Goal: Task Accomplishment & Management: Use online tool/utility

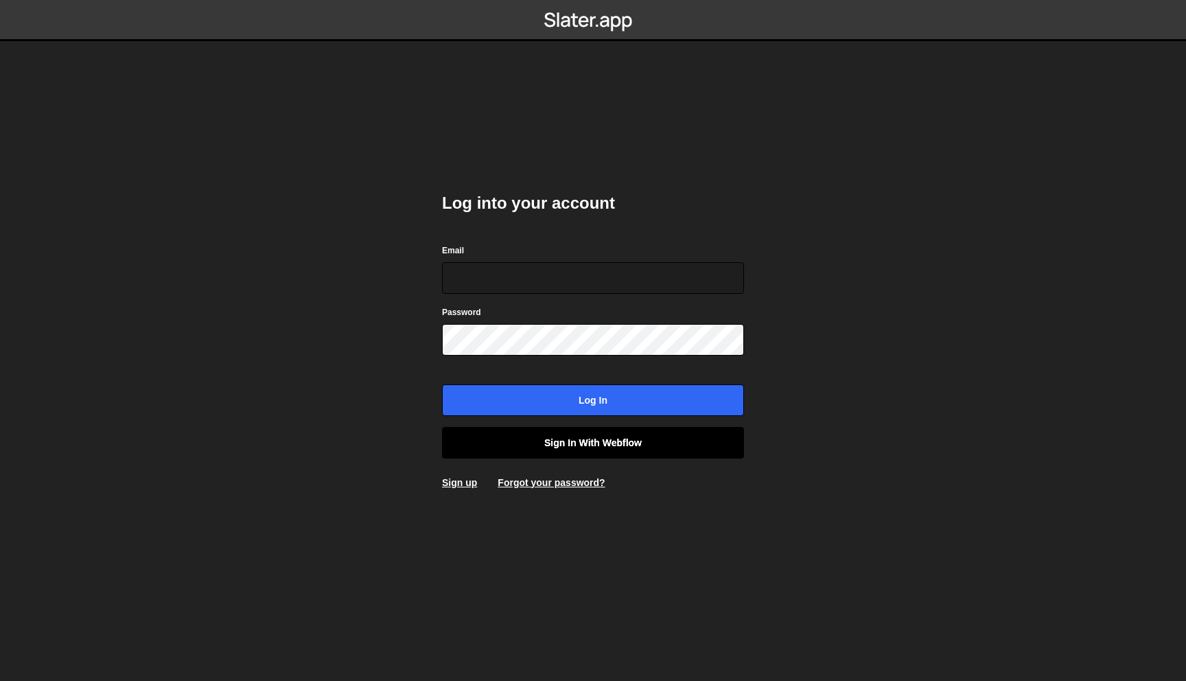
click at [508, 439] on link "Sign in with Webflow" at bounding box center [593, 443] width 302 height 32
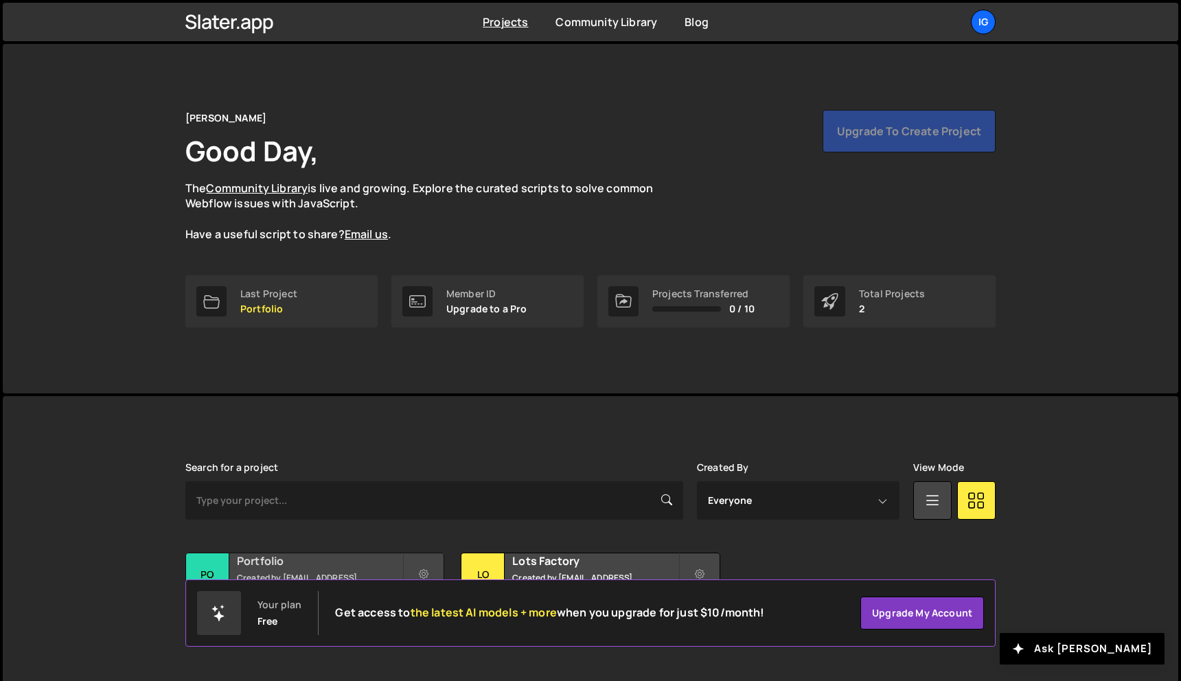
click at [335, 566] on h2 "Portfolio" at bounding box center [319, 560] width 165 height 15
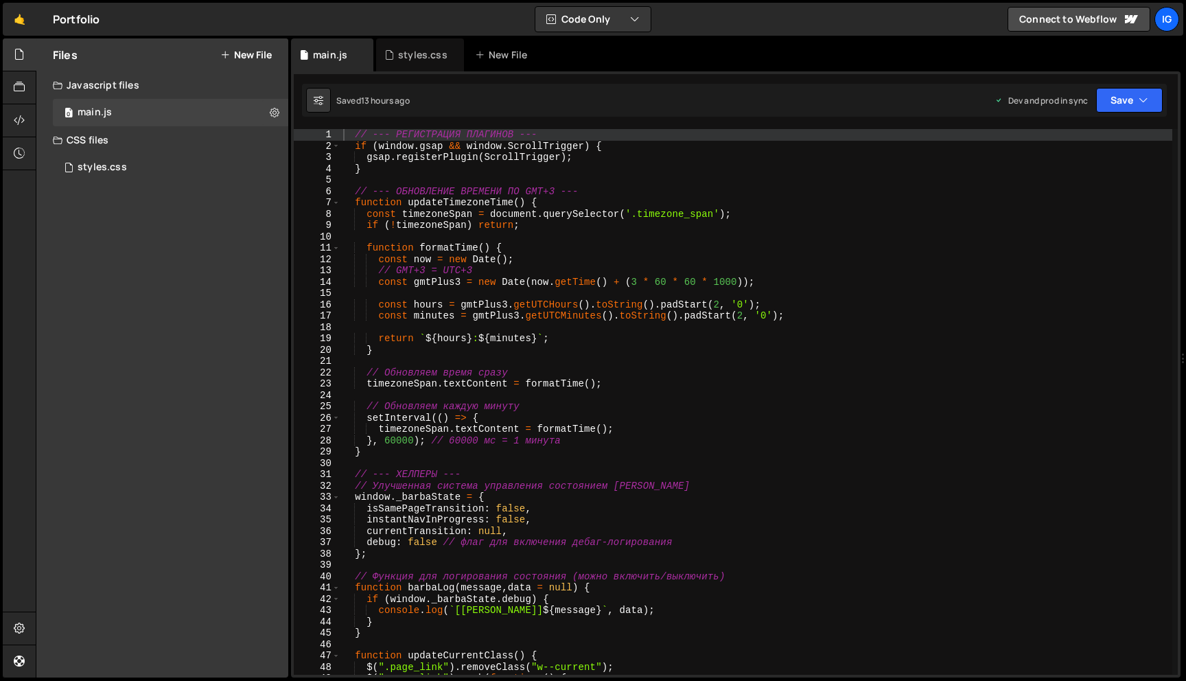
click at [634, 290] on div "// --- РЕГИСТРАЦИЯ ПЛАГИНОВ --- if ( window . gsap && window . ScrollTrigger ) …" at bounding box center [756, 413] width 832 height 568
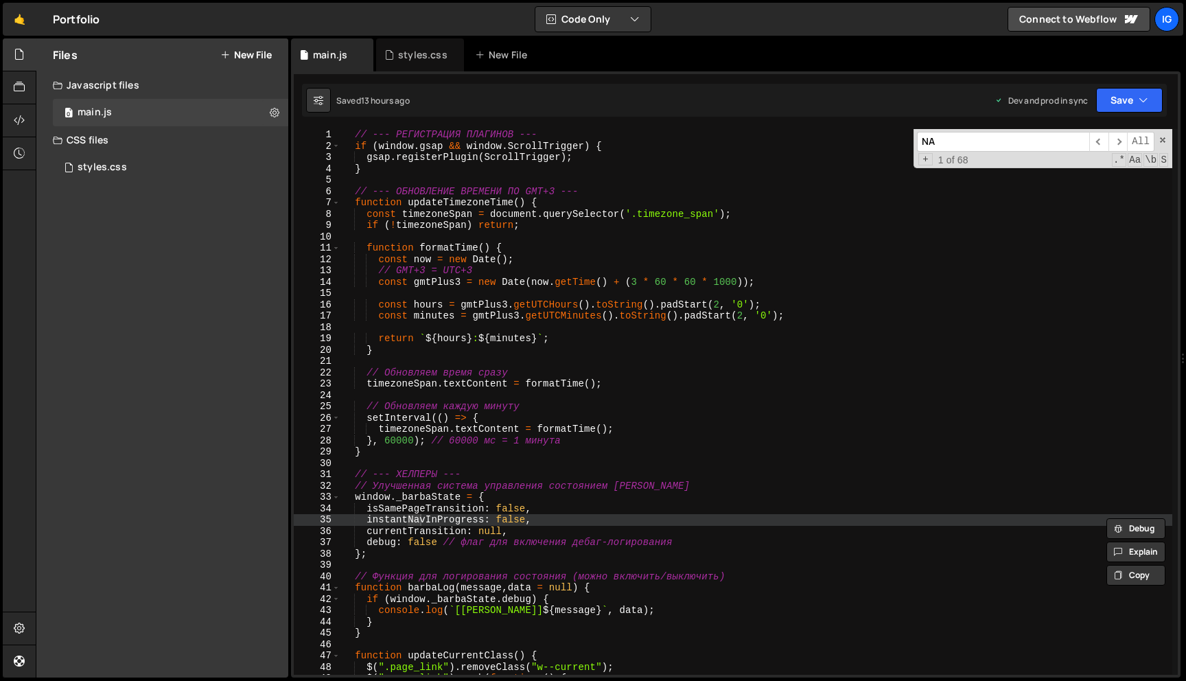
type input "N"
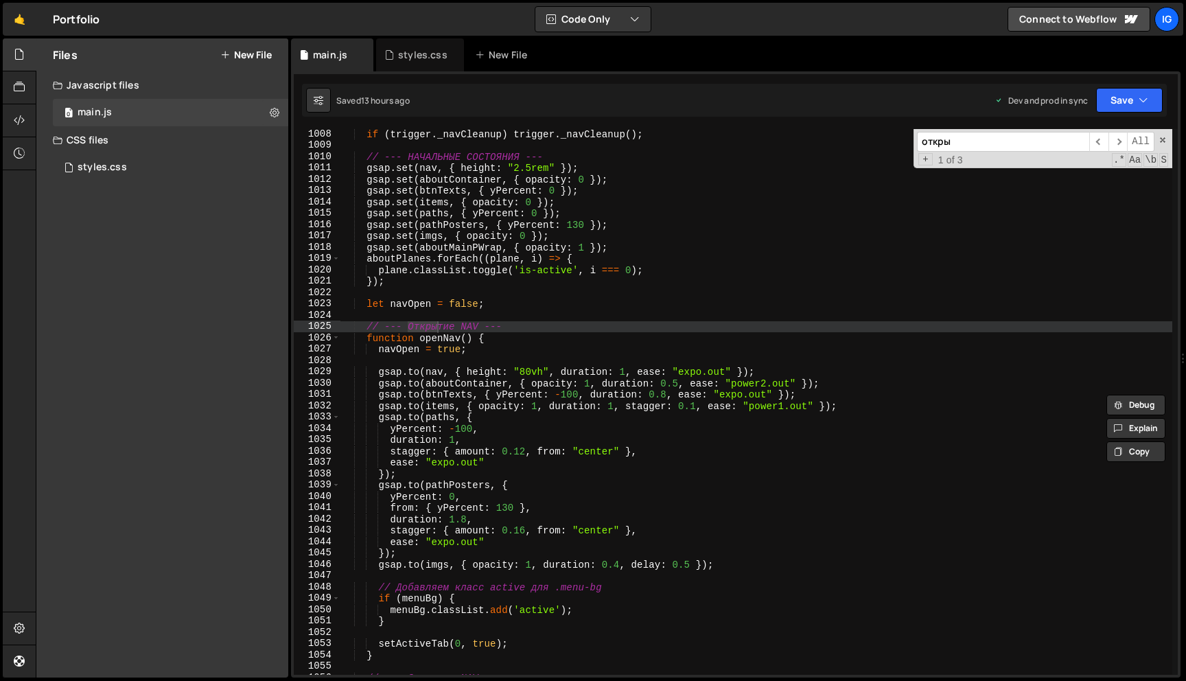
scroll to position [11406, 0]
type input "откры"
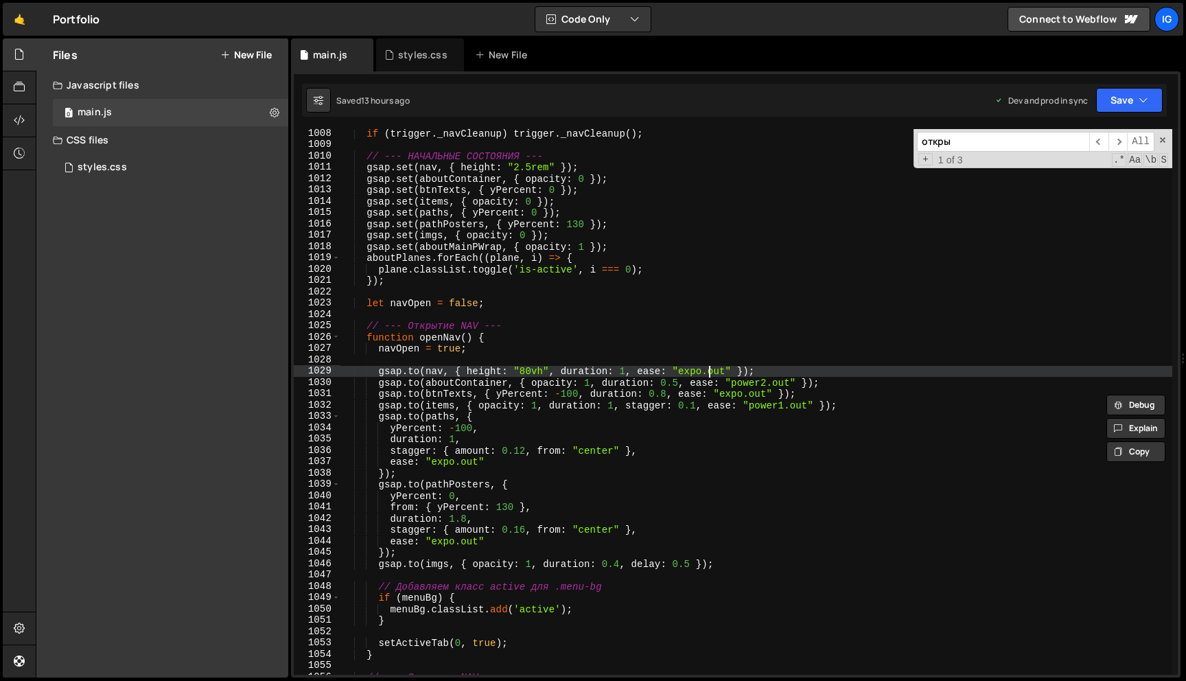
click at [709, 371] on div "if ( trigger . _navCleanup ) trigger . _navCleanup ( ) ; // --- НАЧАЛЬНЫЕ СОСТО…" at bounding box center [756, 412] width 832 height 568
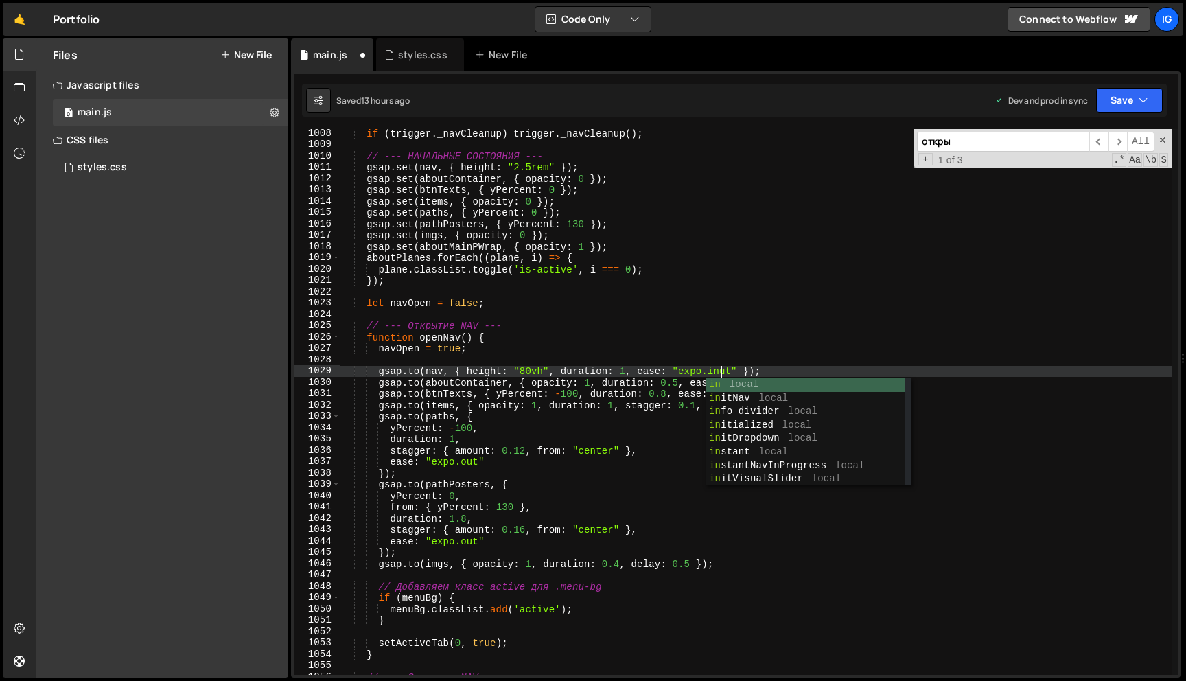
scroll to position [0, 26]
click at [702, 367] on div "if ( trigger . _navCleanup ) trigger . _navCleanup ( ) ; // --- НАЧАЛЬНЫЕ СОСТО…" at bounding box center [756, 412] width 832 height 568
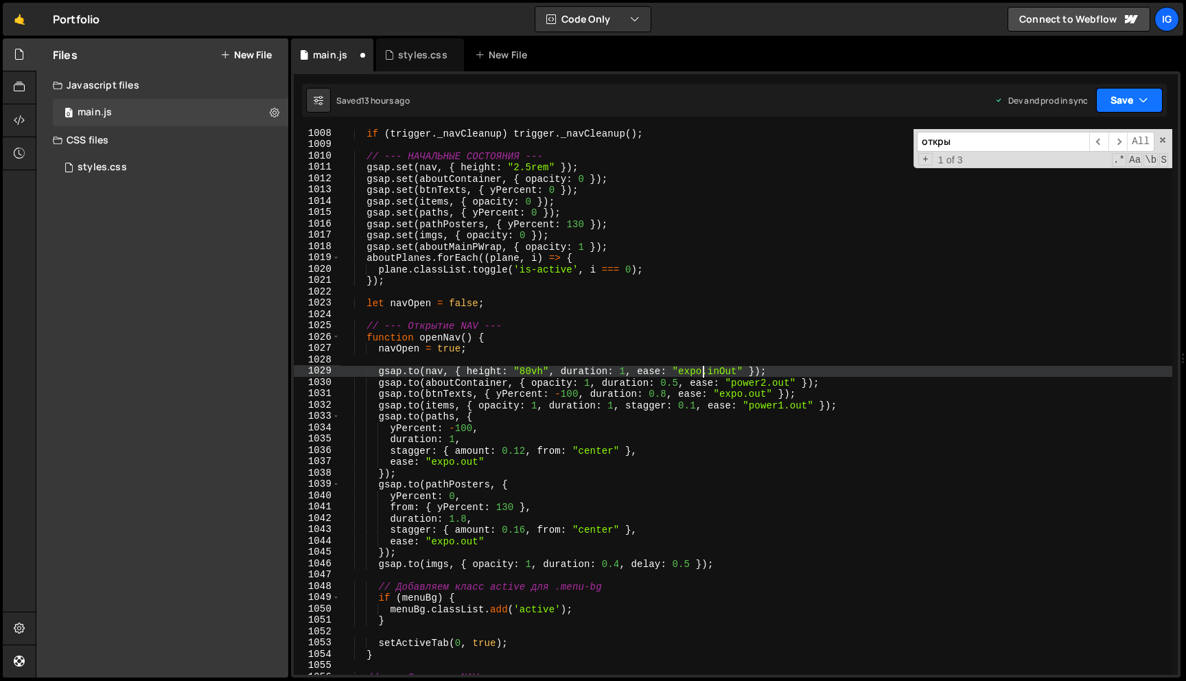
click at [1109, 103] on button "Save" at bounding box center [1129, 100] width 67 height 25
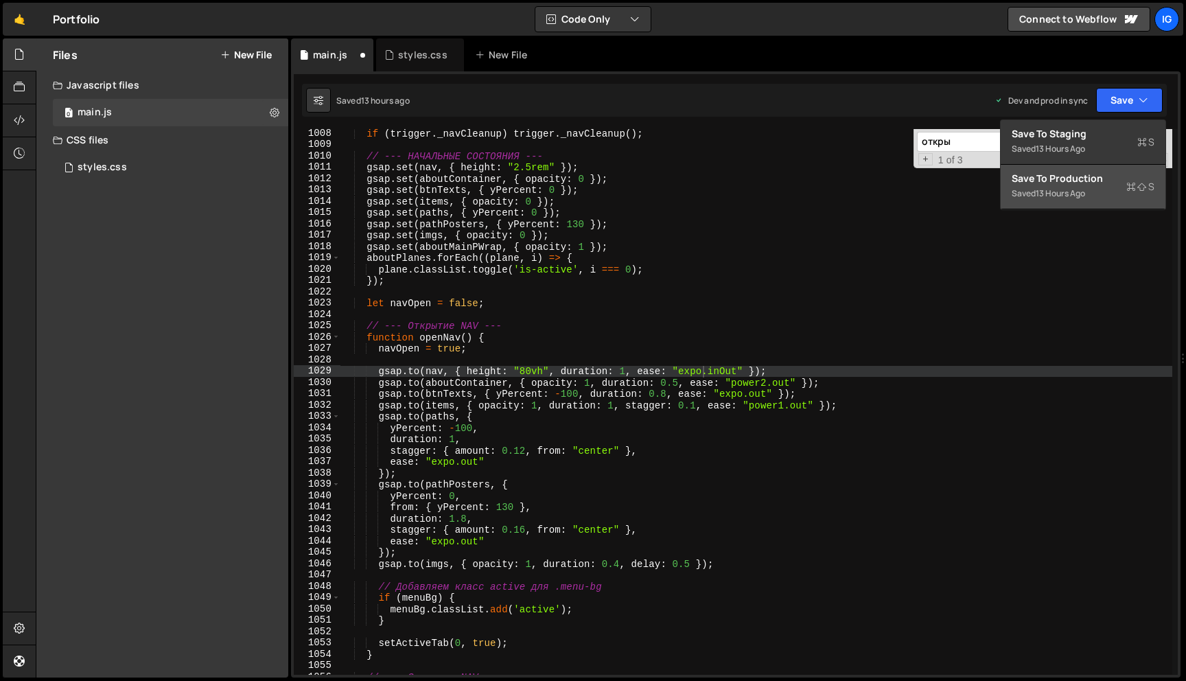
click at [1084, 193] on div "13 hours ago" at bounding box center [1060, 193] width 49 height 12
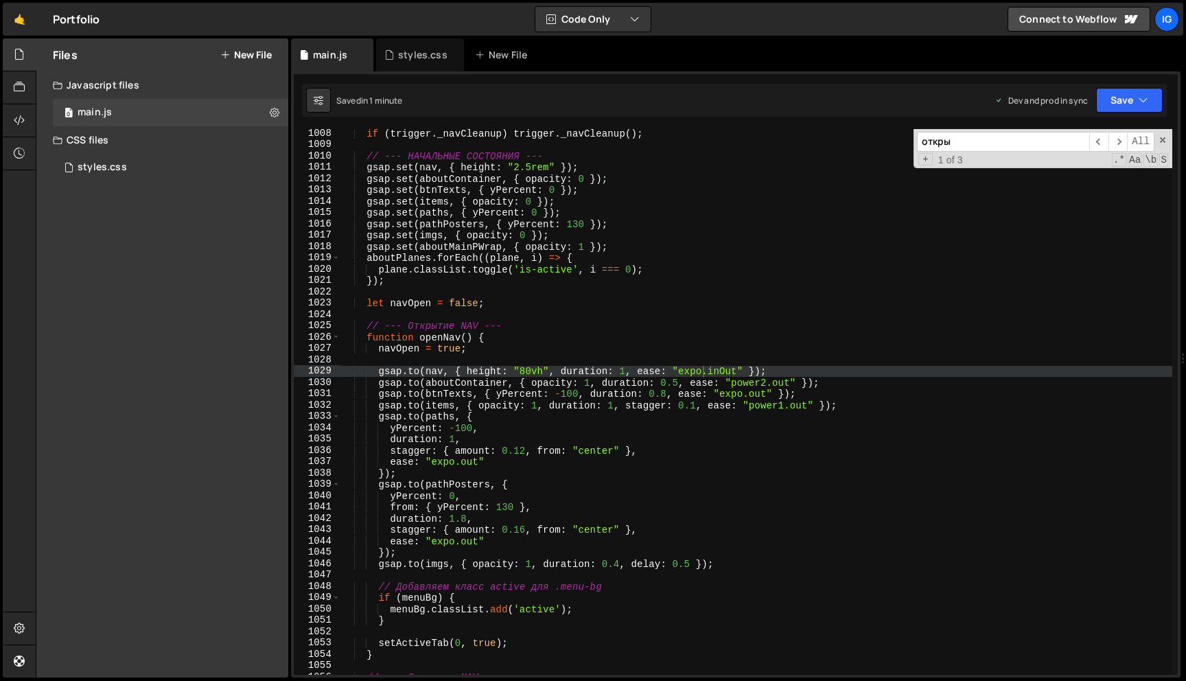
click at [644, 424] on div "if ( trigger . _navCleanup ) trigger . _navCleanup ( ) ; // --- НАЧАЛЬНЫЕ СОСТО…" at bounding box center [756, 412] width 832 height 568
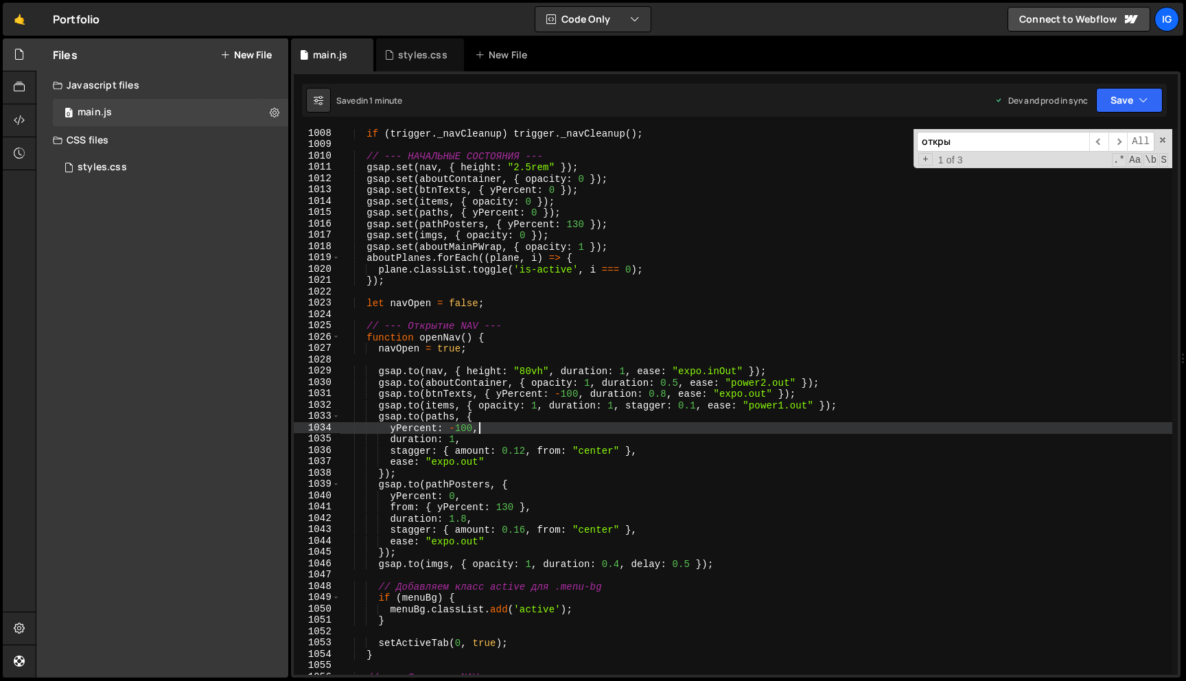
click at [627, 373] on div "if ( trigger . _navCleanup ) trigger . _navCleanup ( ) ; // --- НАЧАЛЬНЫЕ СОСТО…" at bounding box center [756, 412] width 832 height 568
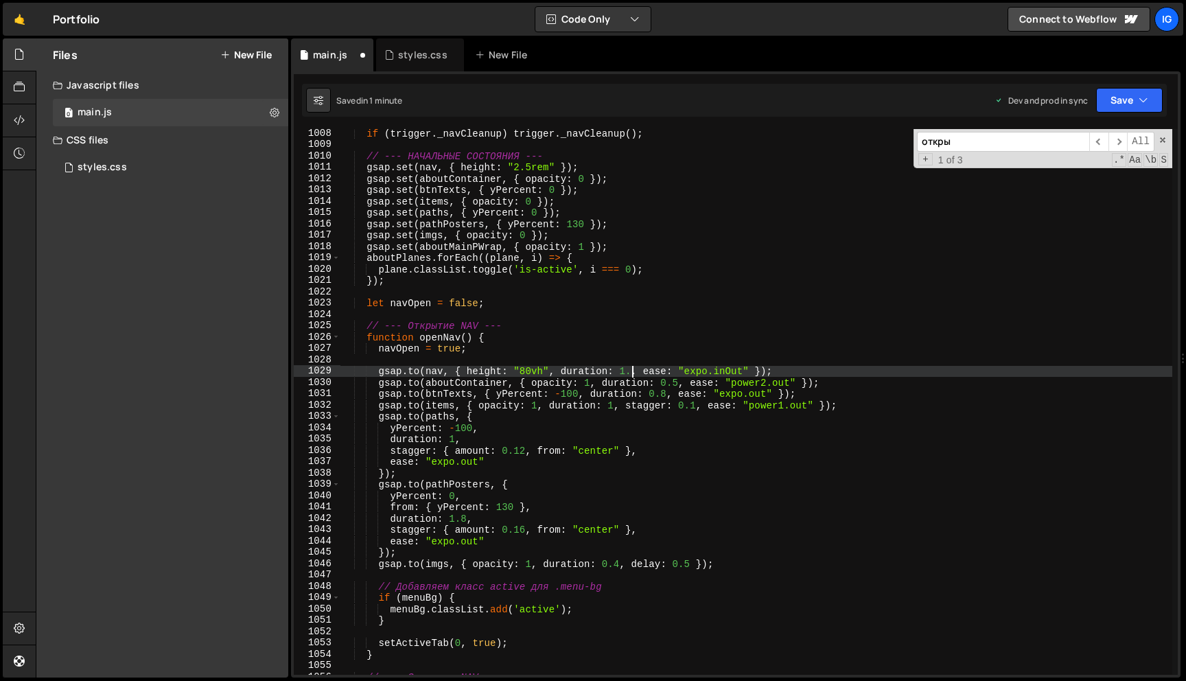
scroll to position [0, 20]
click at [603, 395] on div "if ( trigger . _navCleanup ) trigger . _navCleanup ( ) ; // --- НАЧАЛЬНЫЕ СОСТО…" at bounding box center [756, 412] width 832 height 568
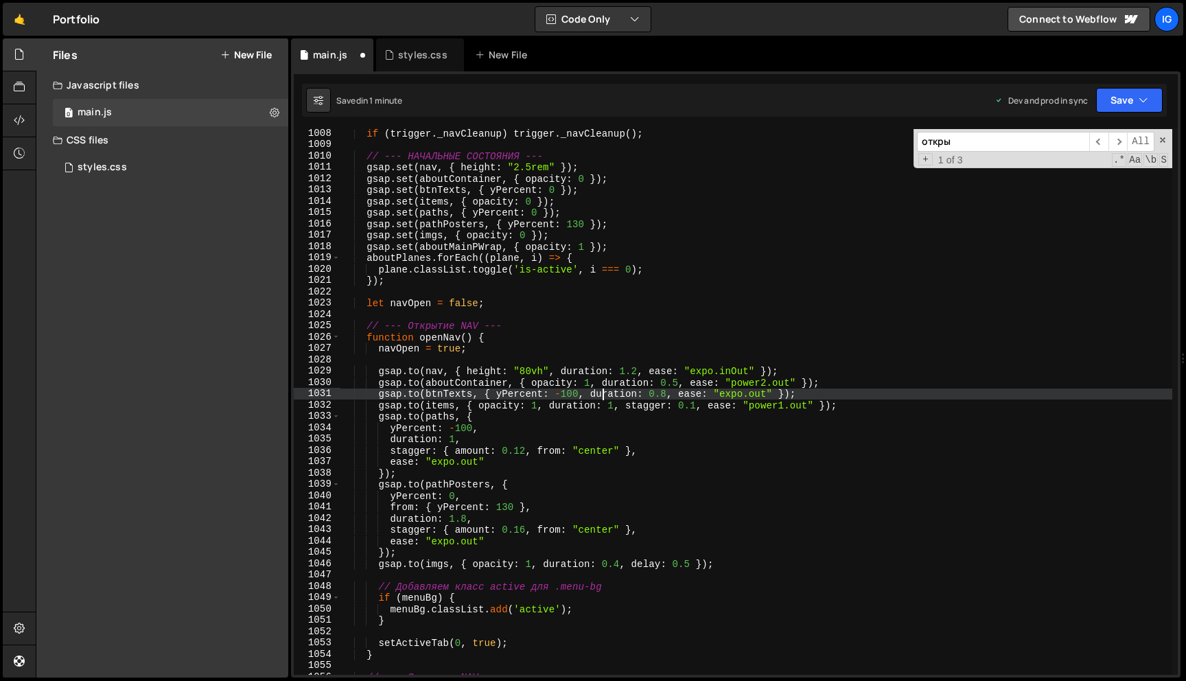
click at [677, 384] on div "if ( trigger . _navCleanup ) trigger . _navCleanup ( ) ; // --- НАЧАЛЬНЫЕ СОСТО…" at bounding box center [756, 412] width 832 height 568
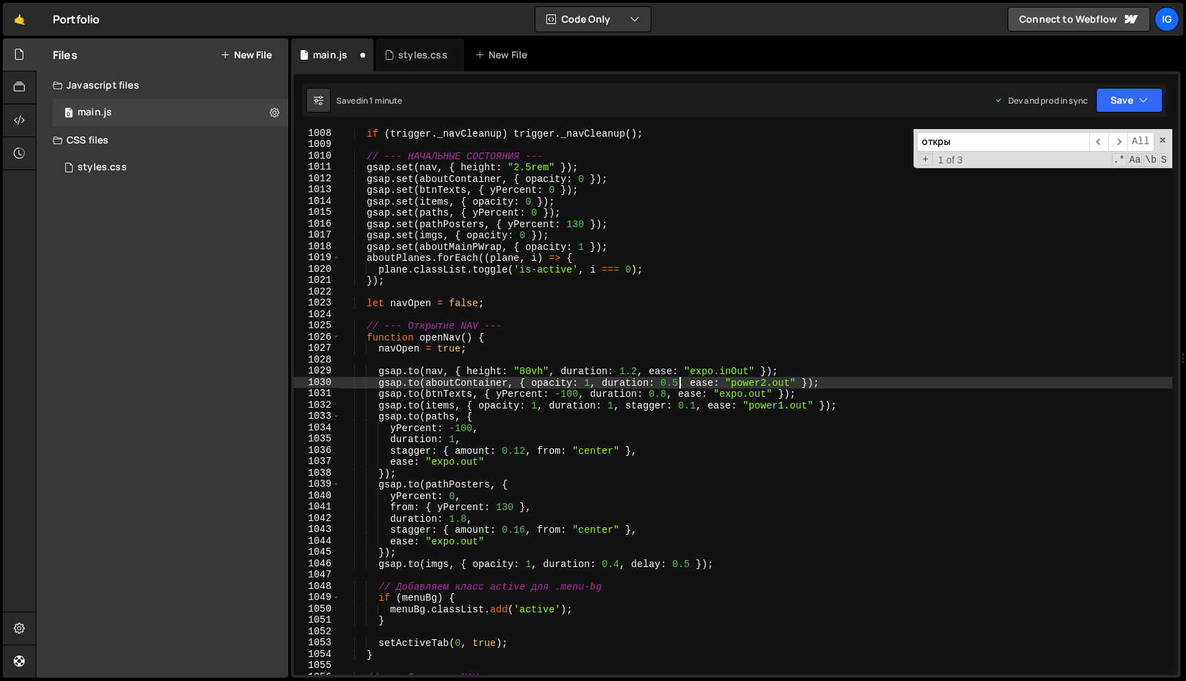
click at [681, 382] on div "if ( trigger . _navCleanup ) trigger . _navCleanup ( ) ; // --- НАЧАЛЬНЫЕ СОСТО…" at bounding box center [756, 412] width 832 height 568
click at [685, 382] on div "if ( trigger . _navCleanup ) trigger . _navCleanup ( ) ; // --- НАЧАЛЬНЫЕ СОСТО…" at bounding box center [756, 412] width 832 height 568
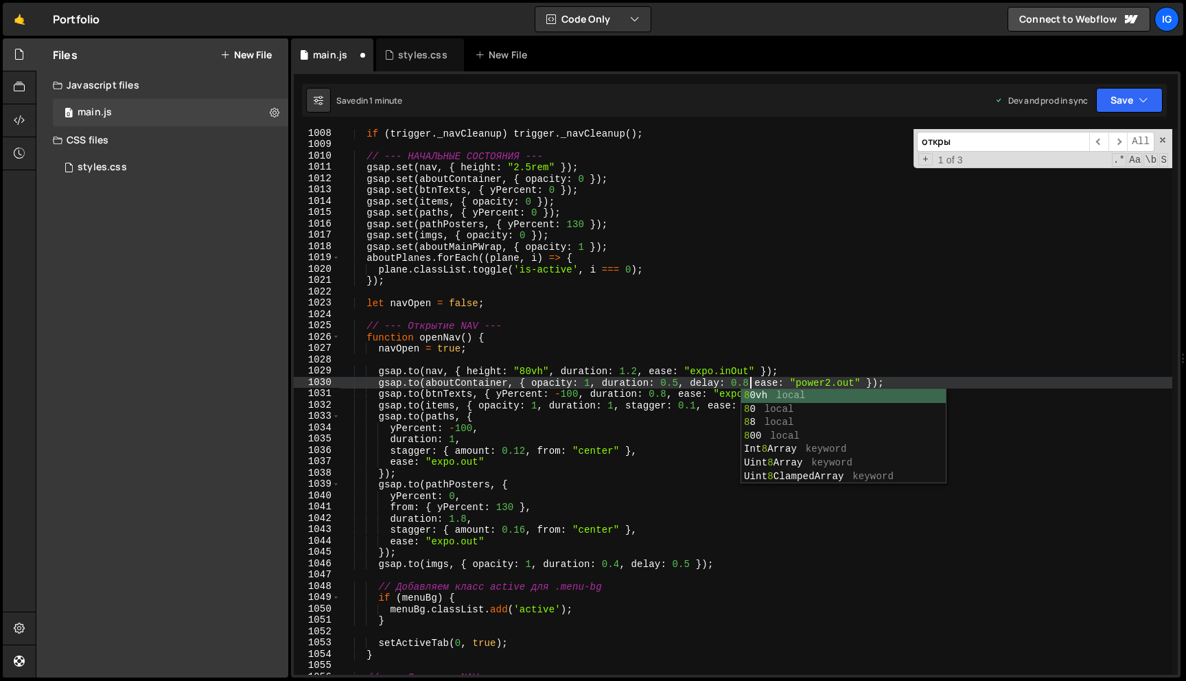
scroll to position [0, 28]
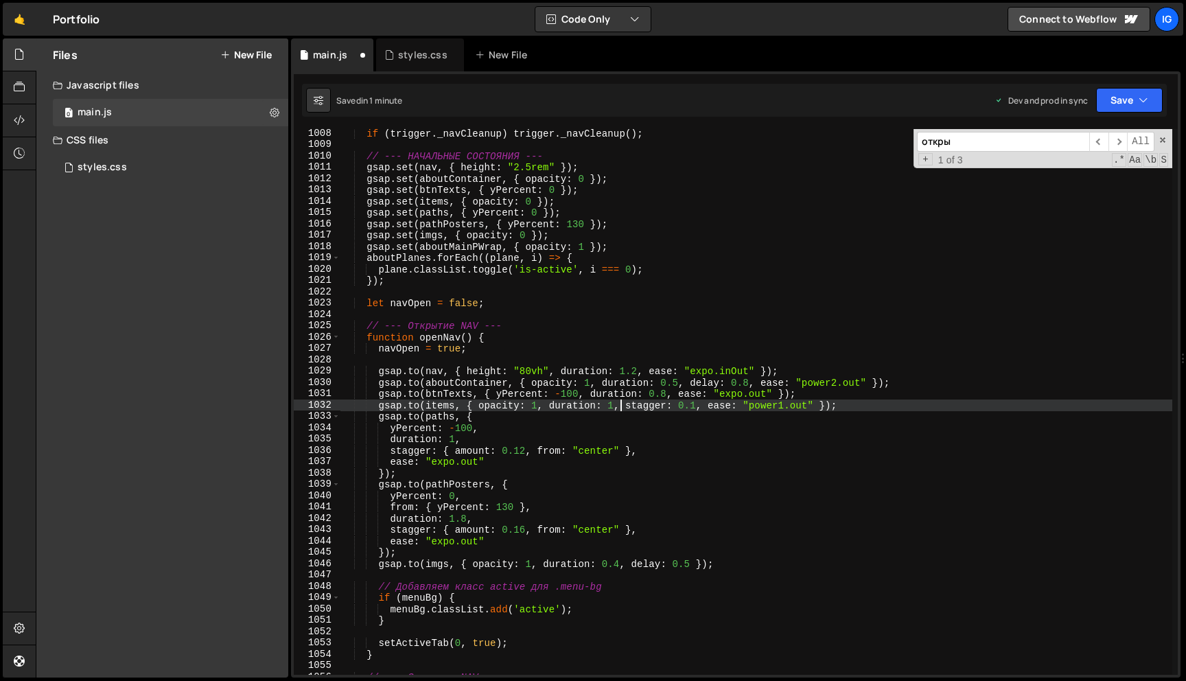
click at [620, 404] on div "if ( trigger . _navCleanup ) trigger . _navCleanup ( ) ; // --- НАЧАЛЬНЫЕ СОСТО…" at bounding box center [756, 412] width 832 height 568
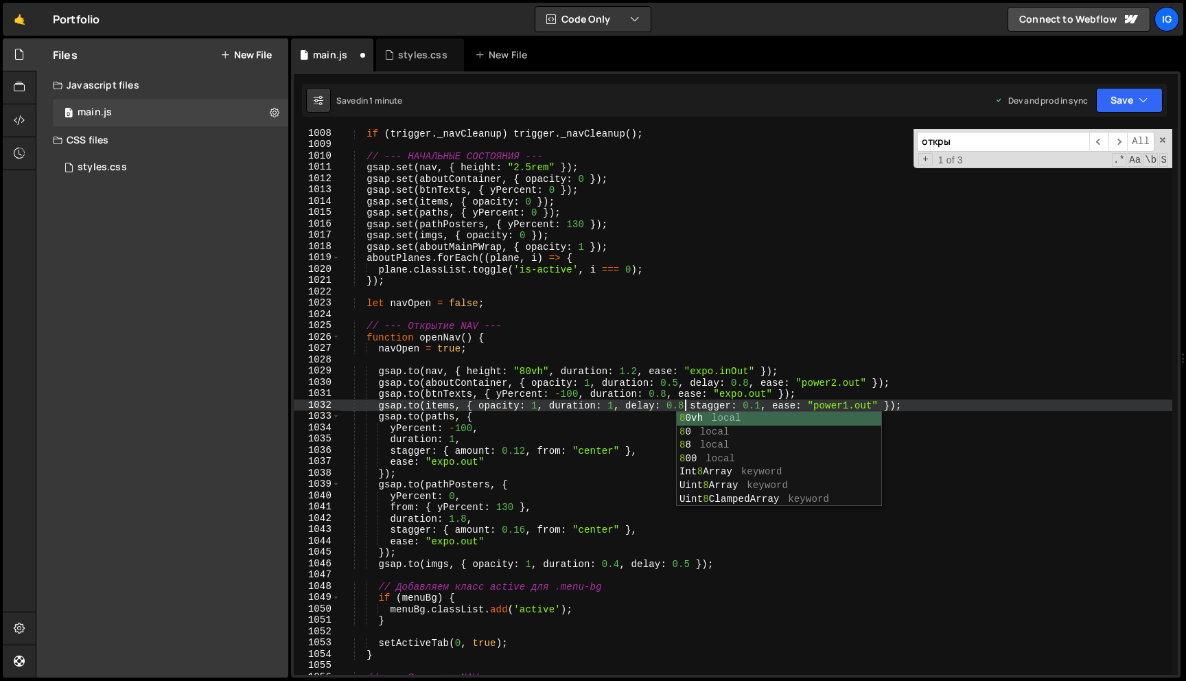
scroll to position [0, 24]
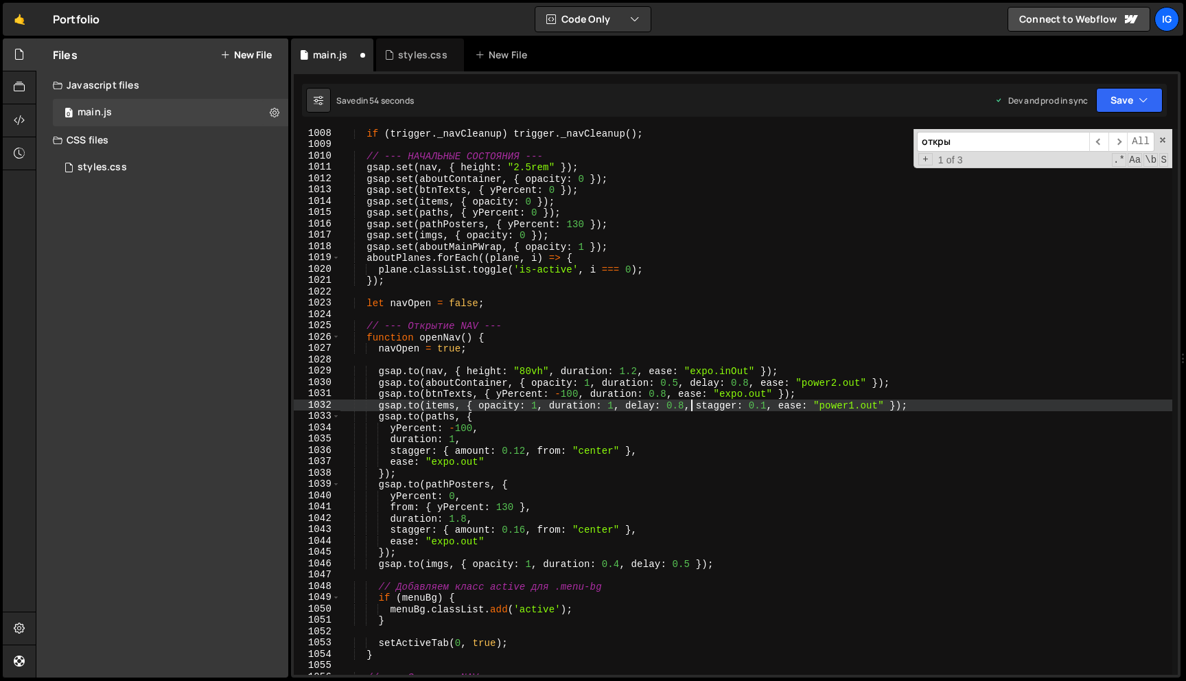
click at [468, 438] on div "if ( trigger . _navCleanup ) trigger . _navCleanup ( ) ; // --- НАЧАЛЬНЫЕ СОСТО…" at bounding box center [756, 412] width 832 height 568
type textarea "duration: 1,"
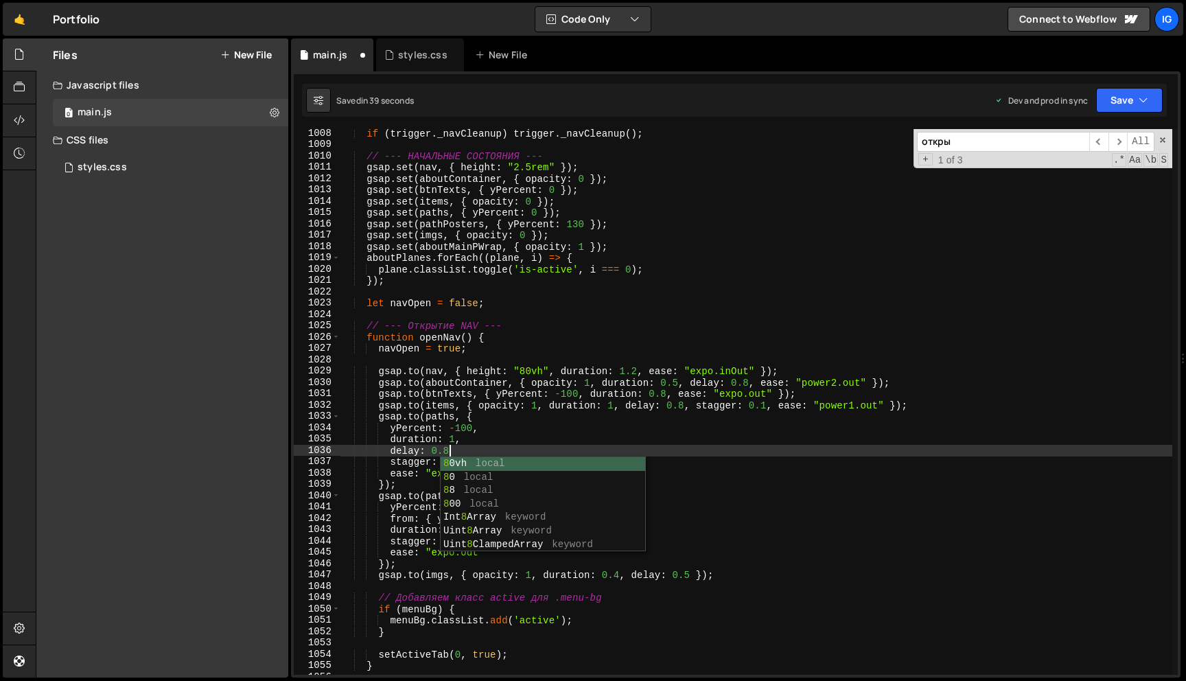
scroll to position [0, 7]
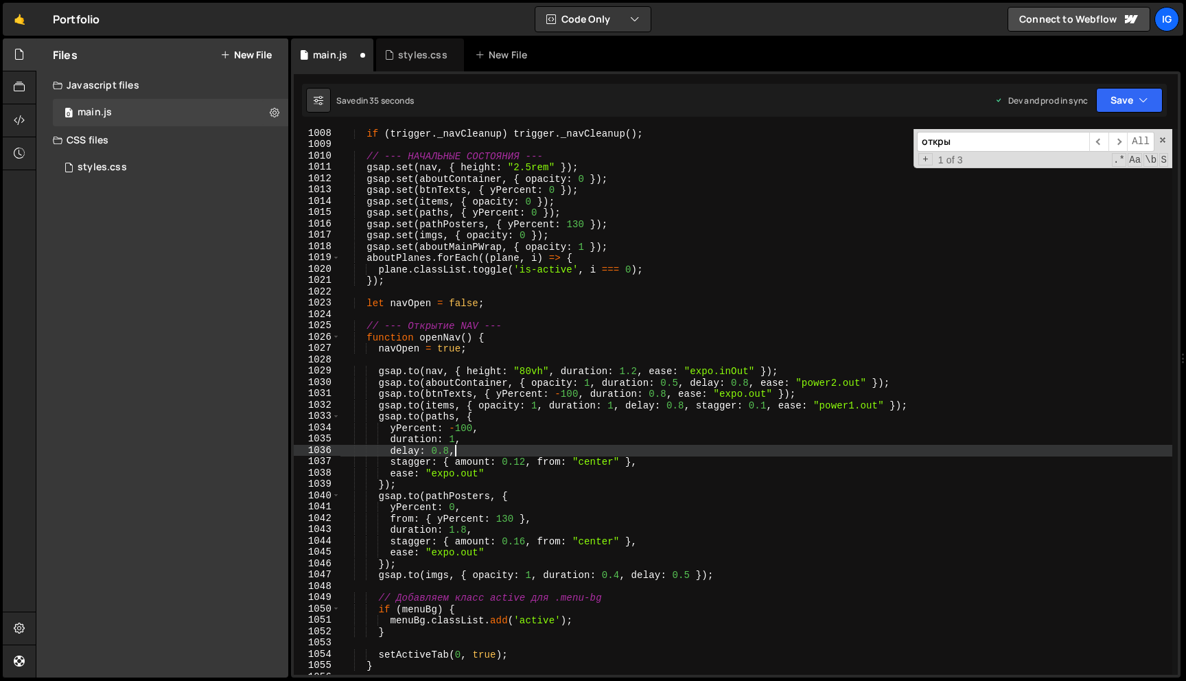
click at [489, 530] on div "if ( trigger . _navCleanup ) trigger . _navCleanup ( ) ; // --- НАЧАЛЬНЫЕ СОСТО…" at bounding box center [756, 412] width 832 height 568
type textarea "duration: 1.8,"
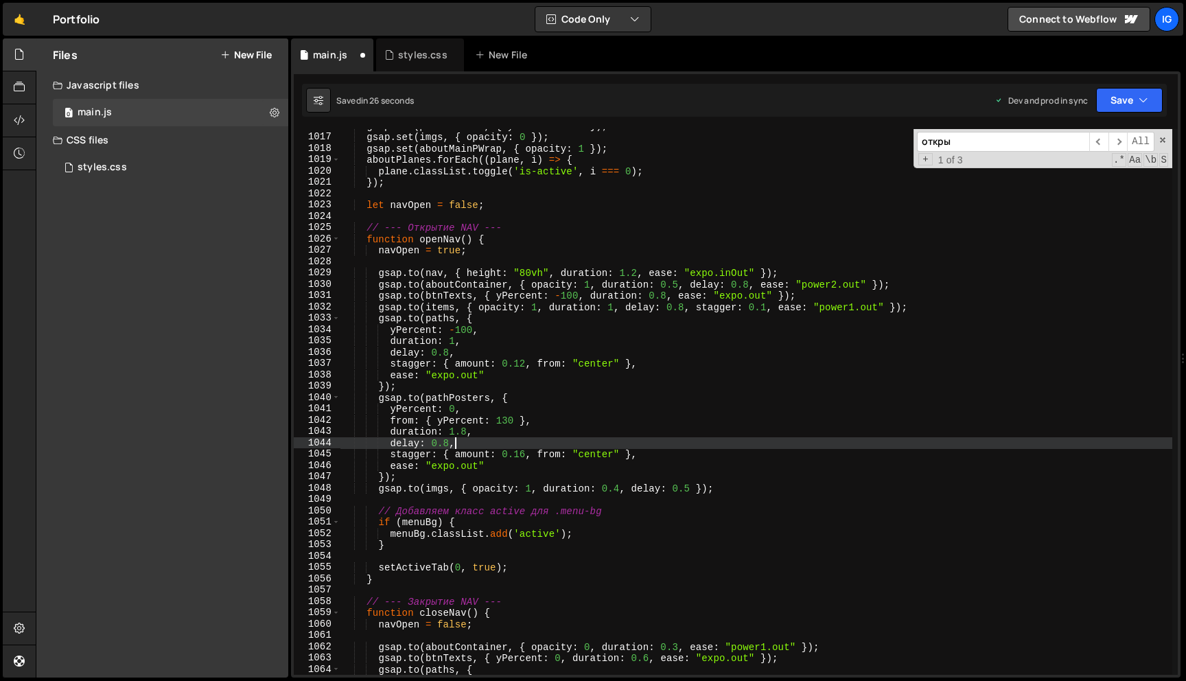
scroll to position [11509, 0]
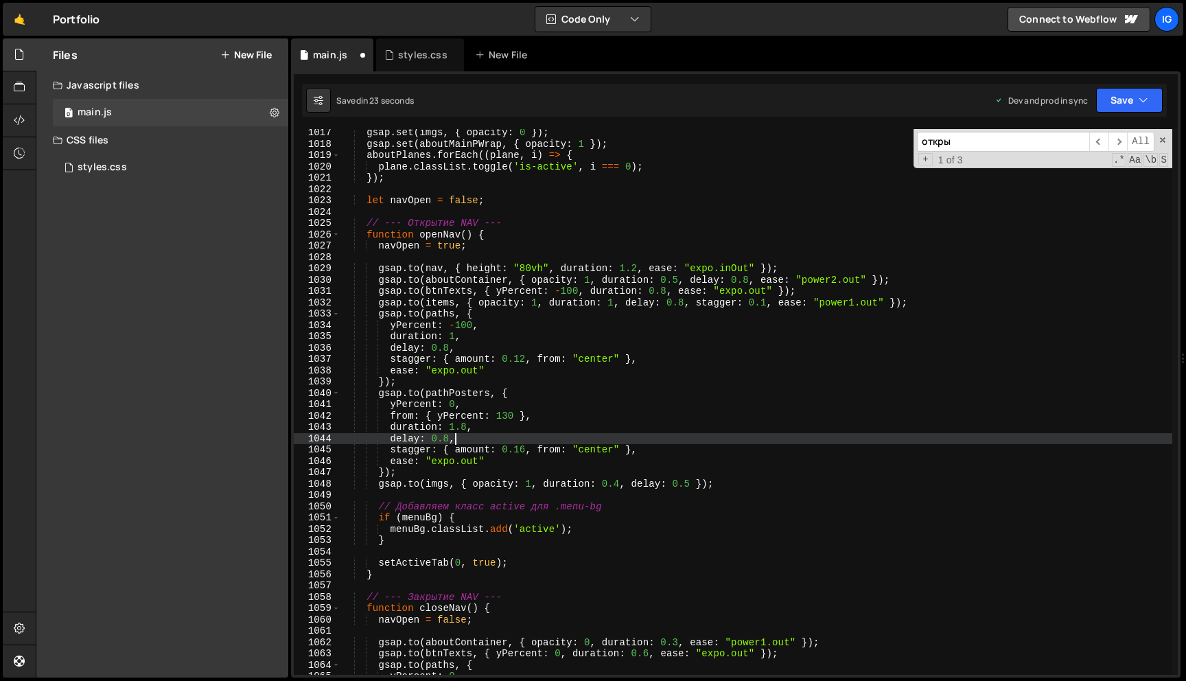
click at [689, 485] on div "gsap . set ( imgs , { opacity : 0 }) ; gsap . set ( aboutMainPWrap , { opacity …" at bounding box center [756, 411] width 832 height 568
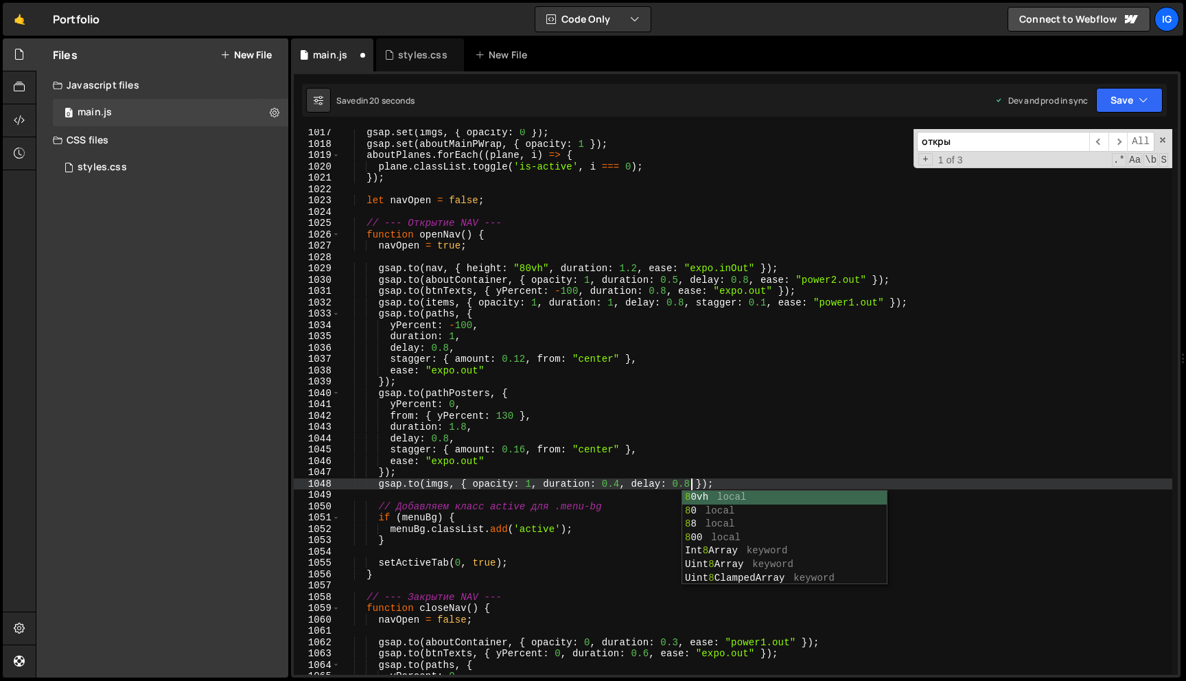
click at [668, 456] on div "gsap . set ( imgs , { opacity : 0 }) ; gsap . set ( aboutMainPWrap , { opacity …" at bounding box center [756, 411] width 832 height 568
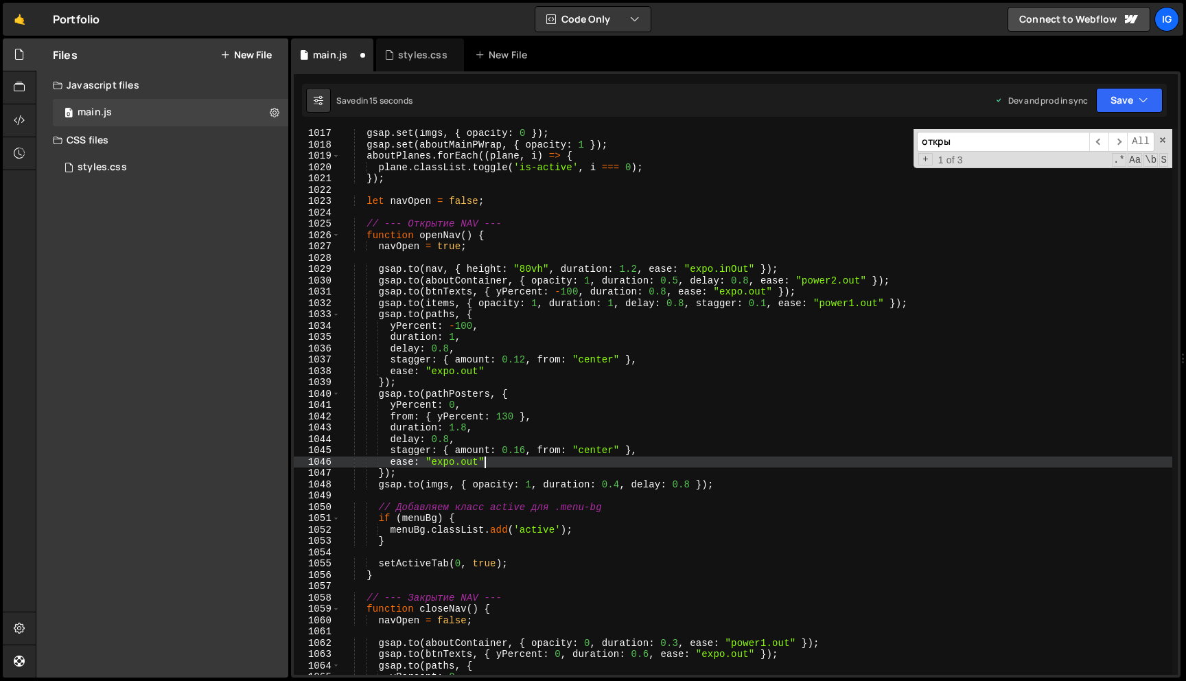
scroll to position [11508, 0]
click at [1111, 95] on button "Save" at bounding box center [1129, 100] width 67 height 25
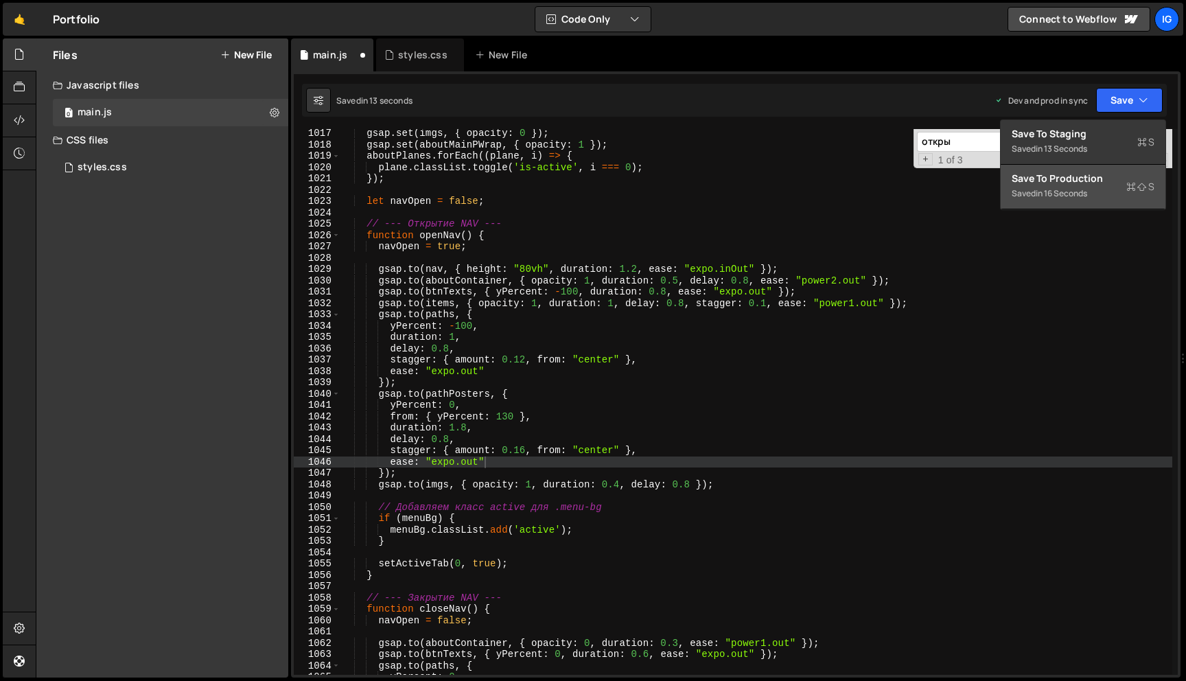
click at [1057, 184] on div "Save to Production S" at bounding box center [1083, 179] width 143 height 14
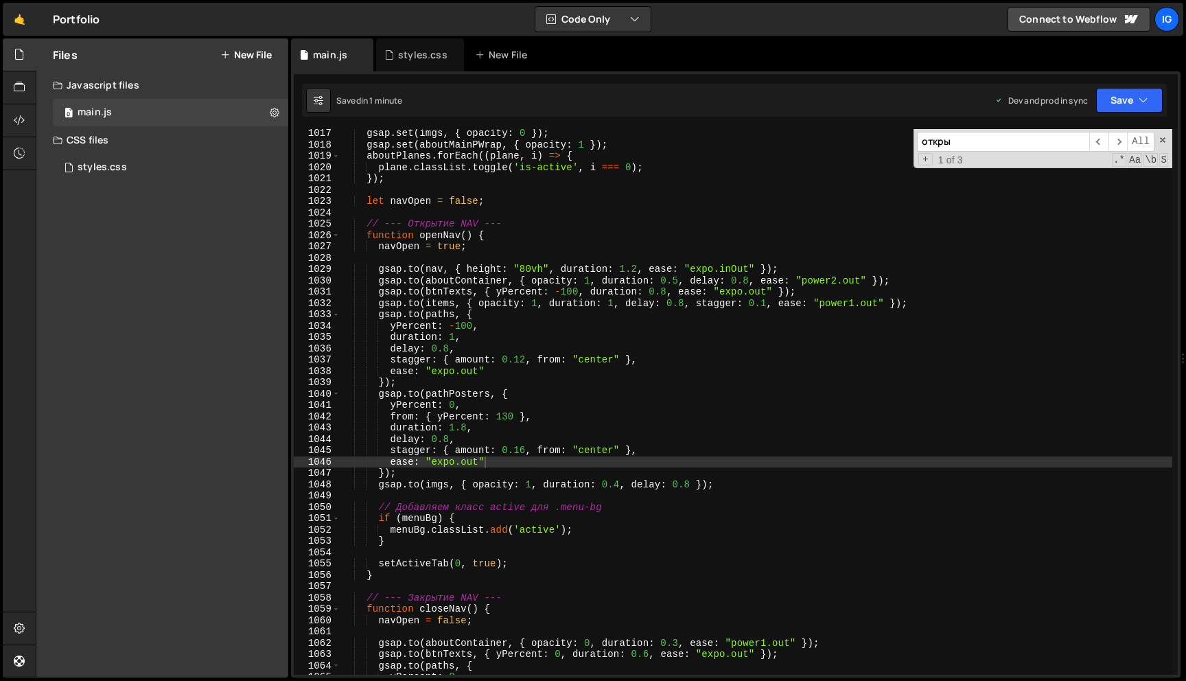
scroll to position [0, 7]
click at [447, 437] on div "gsap . set ( imgs , { opacity : 0 }) ; gsap . set ( aboutMainPWrap , { opacity …" at bounding box center [756, 412] width 832 height 568
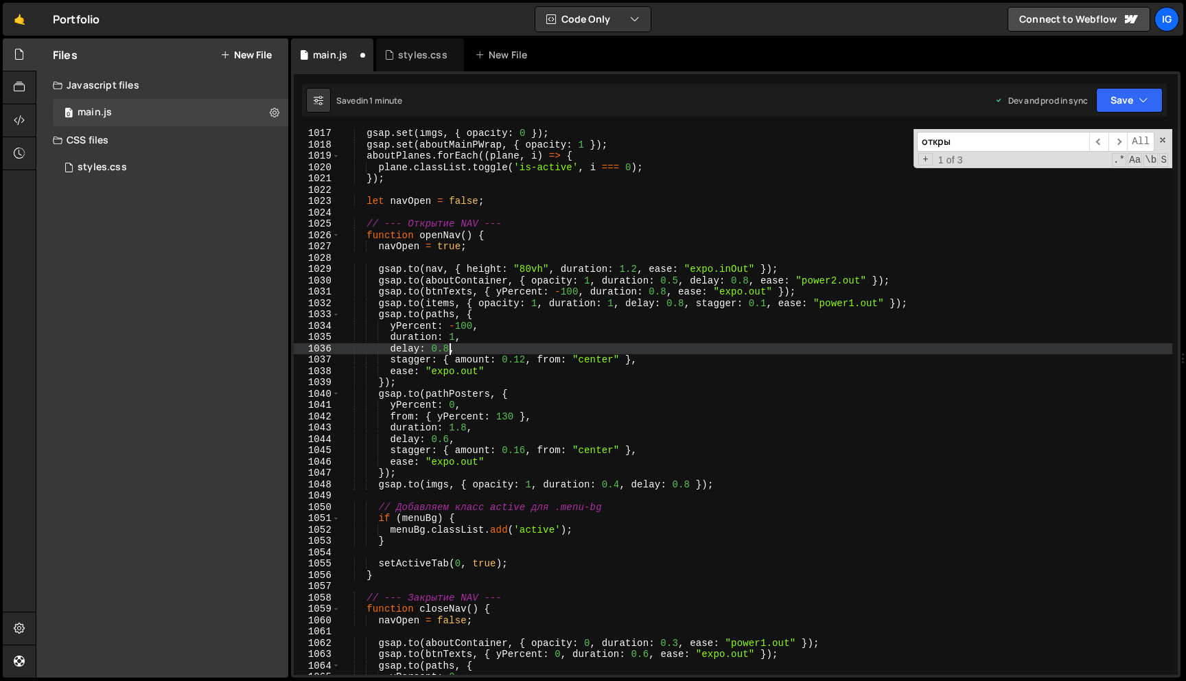
click at [451, 348] on div "gsap . set ( imgs , { opacity : 0 }) ; gsap . set ( aboutMainPWrap , { opacity …" at bounding box center [756, 412] width 832 height 568
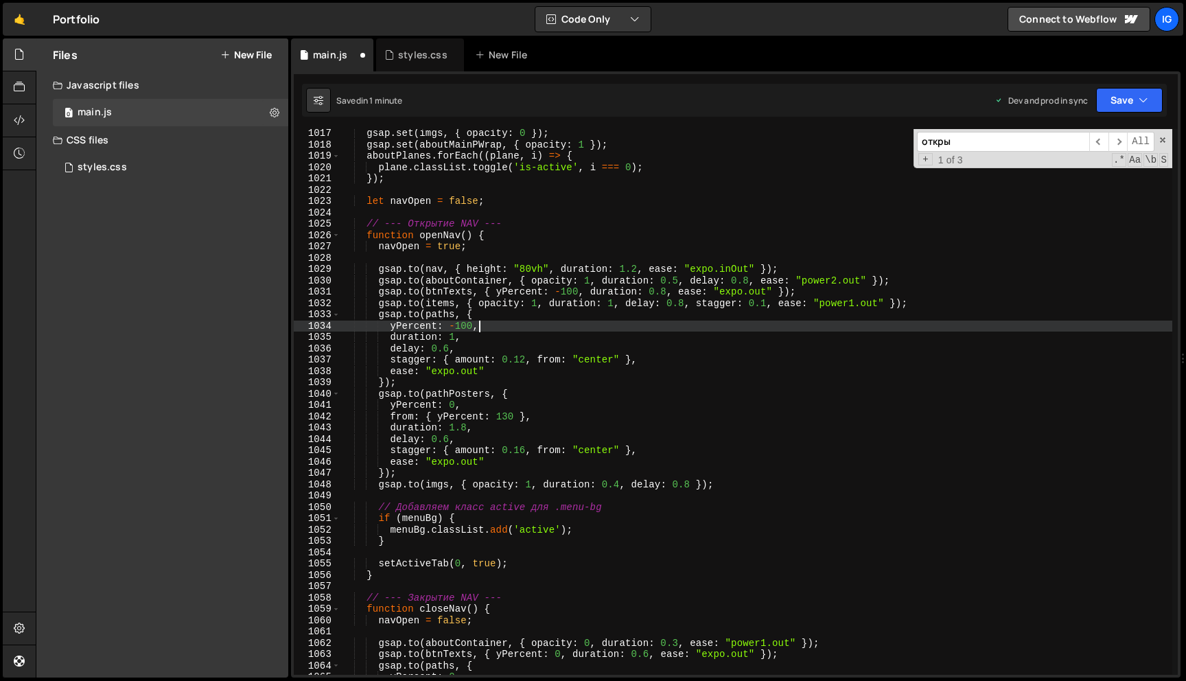
click at [538, 323] on div "gsap . set ( imgs , { opacity : 0 }) ; gsap . set ( aboutMainPWrap , { opacity …" at bounding box center [756, 412] width 832 height 568
click at [1112, 101] on button "Save" at bounding box center [1129, 100] width 67 height 25
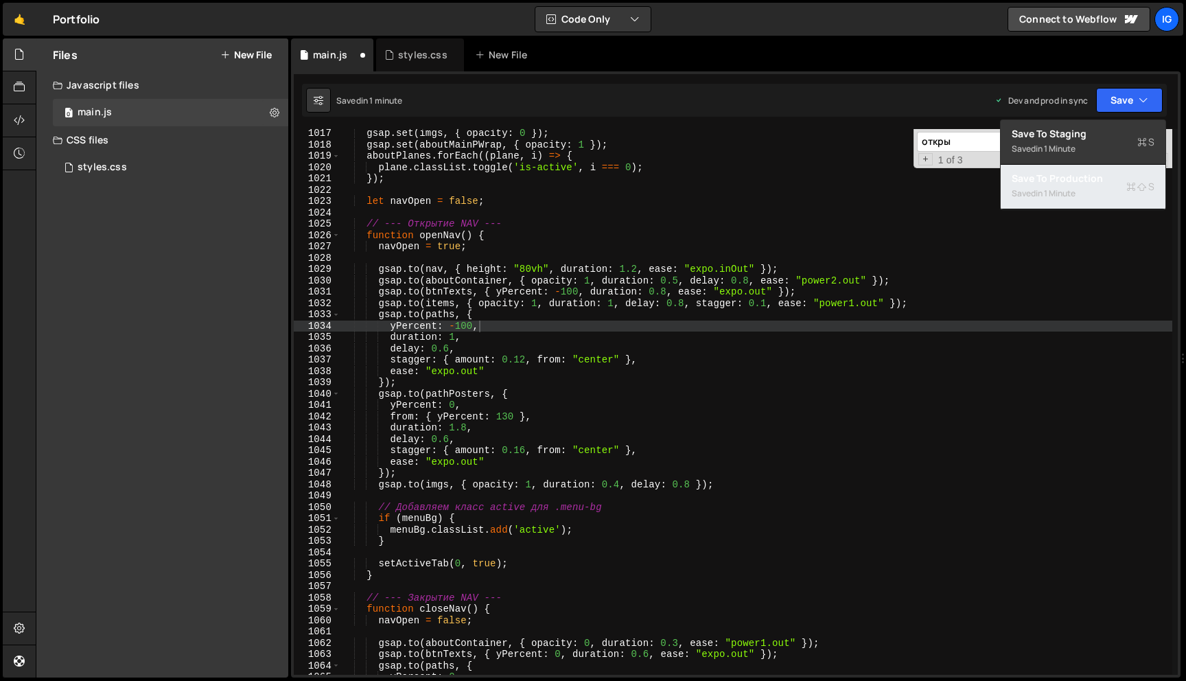
click at [1098, 192] on div "Saved in 1 minute" at bounding box center [1083, 193] width 143 height 16
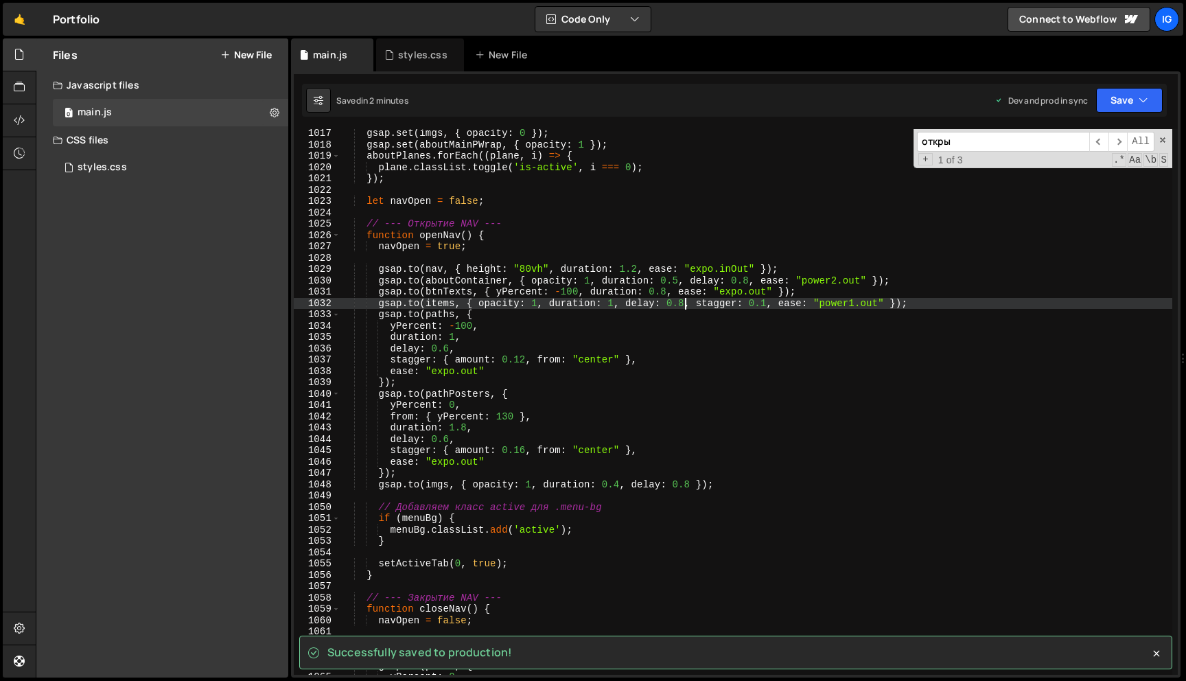
click at [686, 306] on div "gsap . set ( imgs , { opacity : 0 }) ; gsap . set ( aboutMainPWrap , { opacity …" at bounding box center [756, 412] width 832 height 568
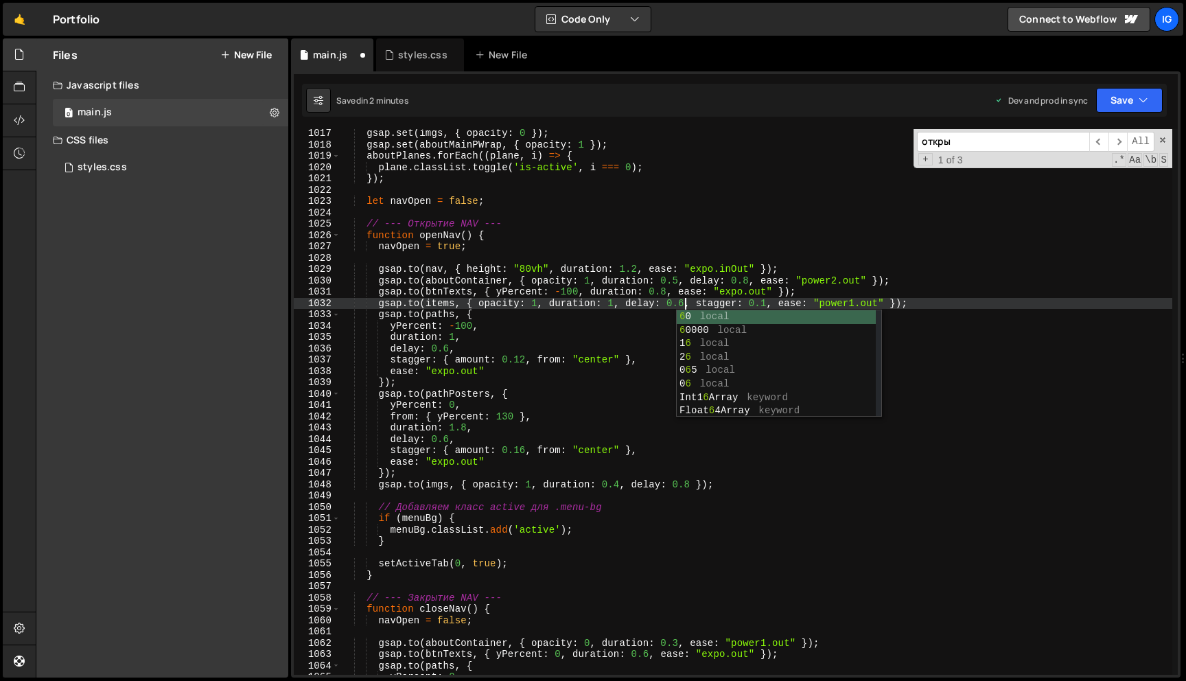
scroll to position [0, 23]
click at [1114, 92] on button "Save" at bounding box center [1129, 100] width 67 height 25
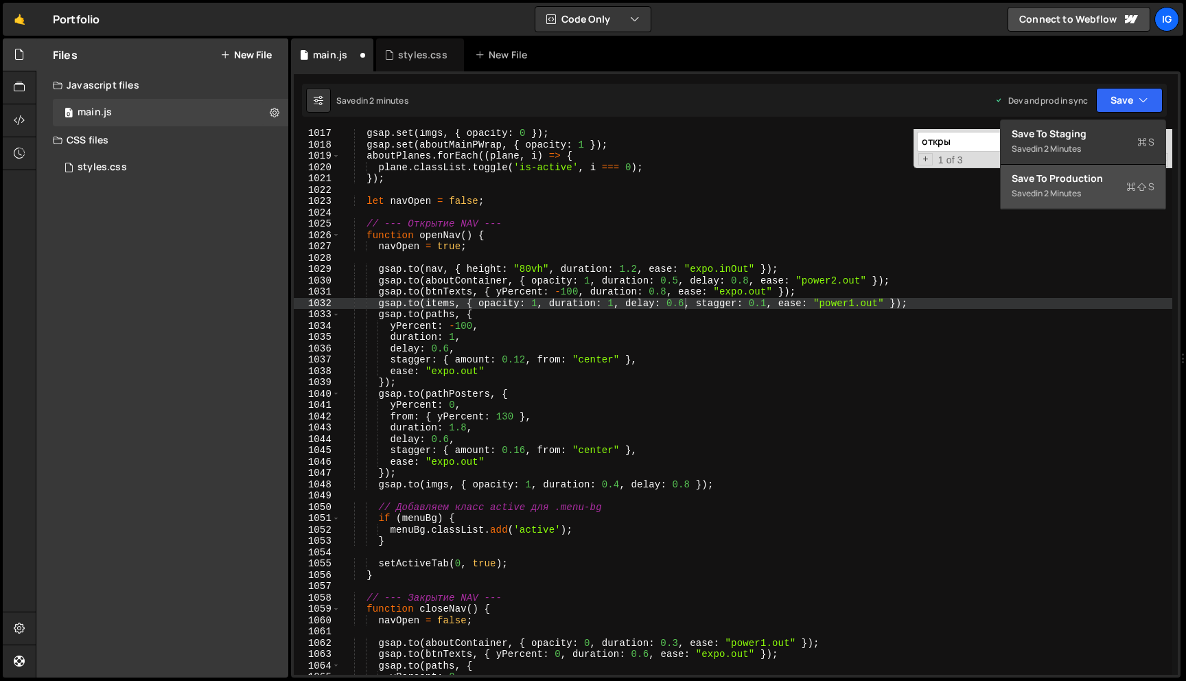
click at [1083, 167] on button "Save to Production S Saved in 2 minutes" at bounding box center [1083, 187] width 165 height 45
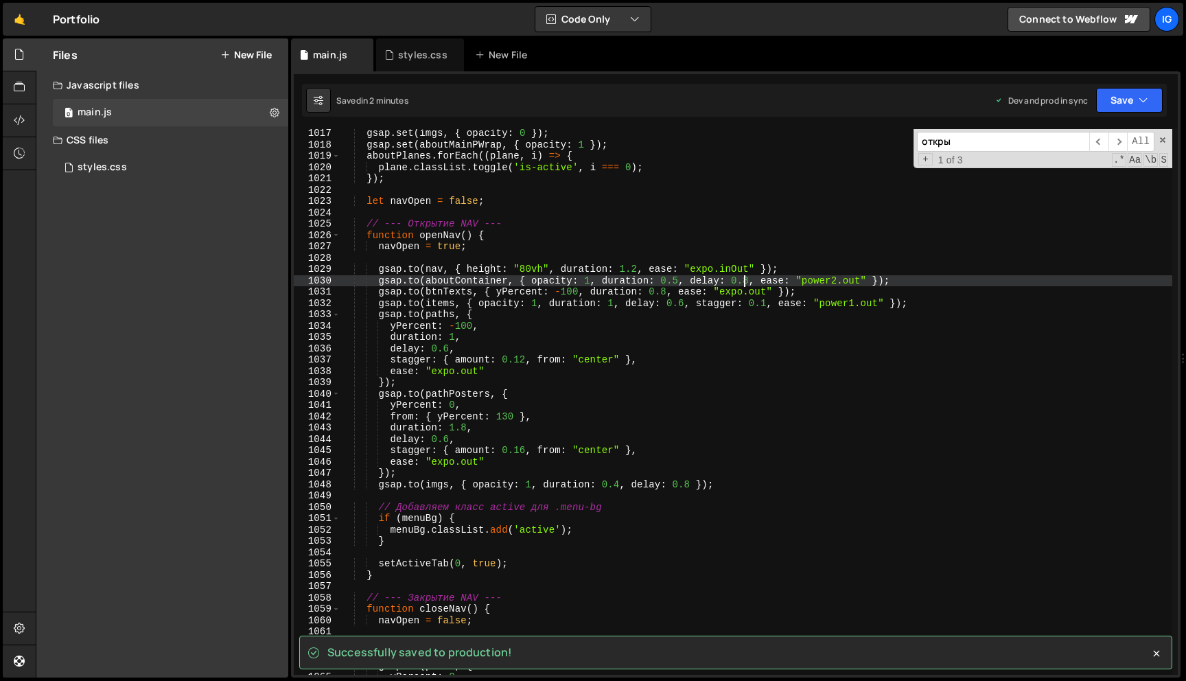
click at [747, 279] on div "gsap . set ( imgs , { opacity : 0 }) ; gsap . set ( aboutMainPWrap , { opacity …" at bounding box center [756, 412] width 832 height 568
click at [749, 279] on div "gsap . set ( imgs , { opacity : 0 }) ; gsap . set ( aboutMainPWrap , { opacity …" at bounding box center [756, 412] width 832 height 568
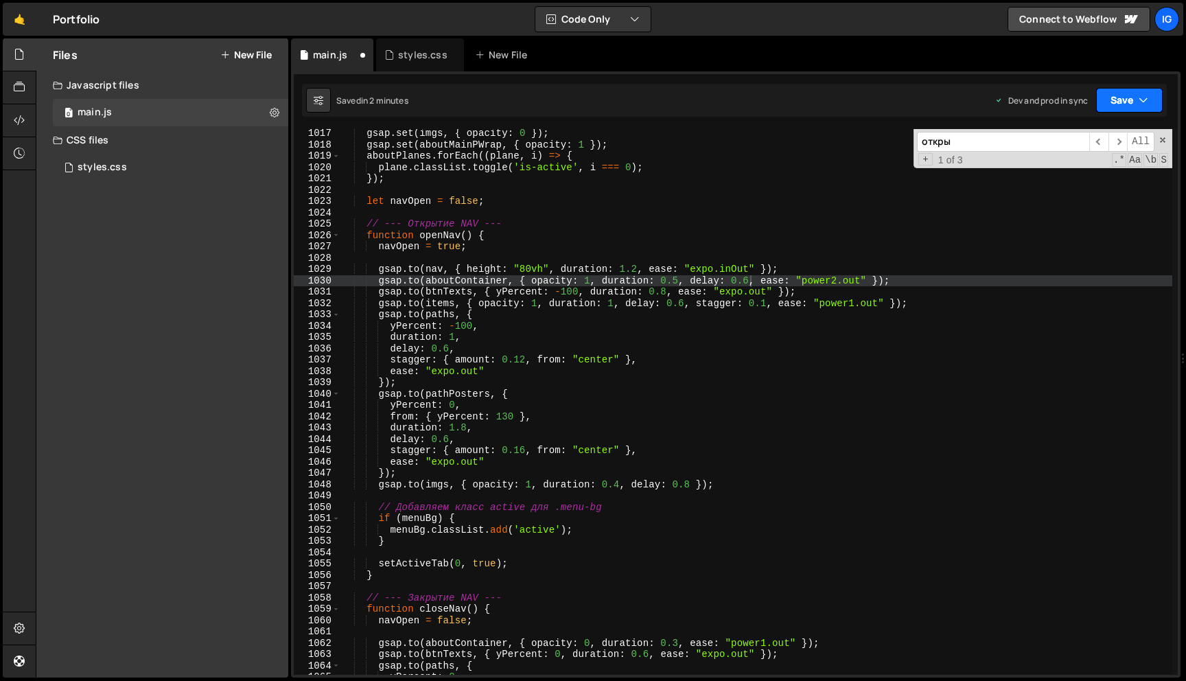
click at [1139, 102] on icon "button" at bounding box center [1144, 100] width 10 height 14
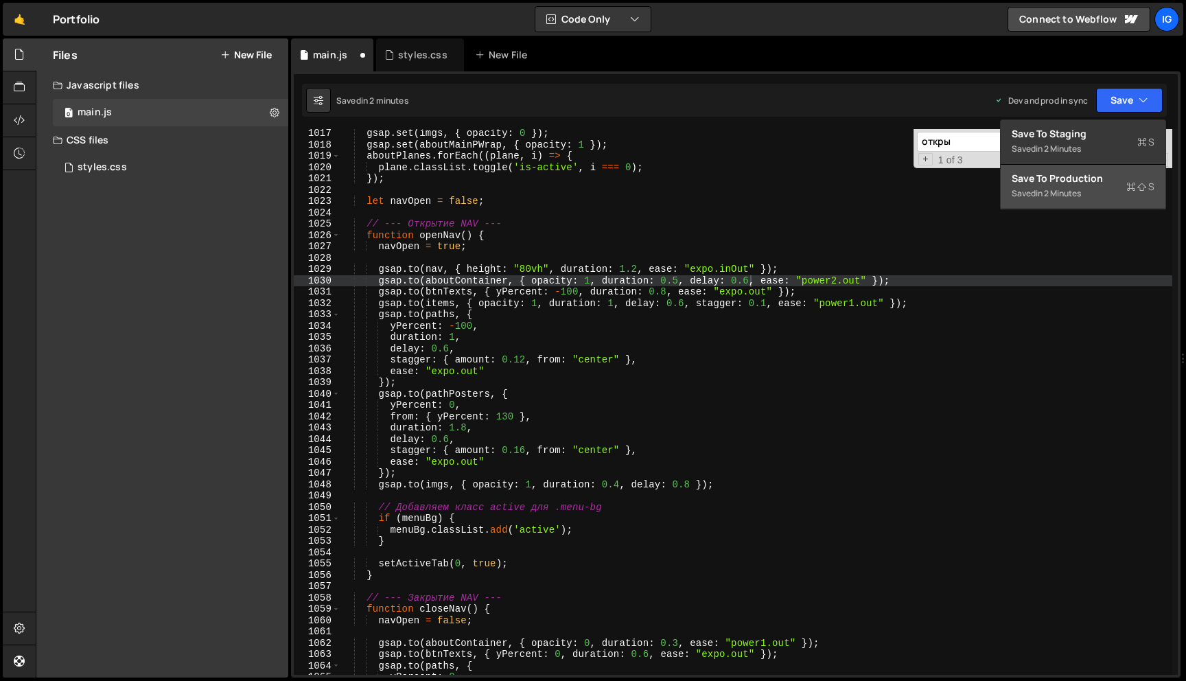
click at [1104, 177] on div "Save to Production S" at bounding box center [1083, 179] width 143 height 14
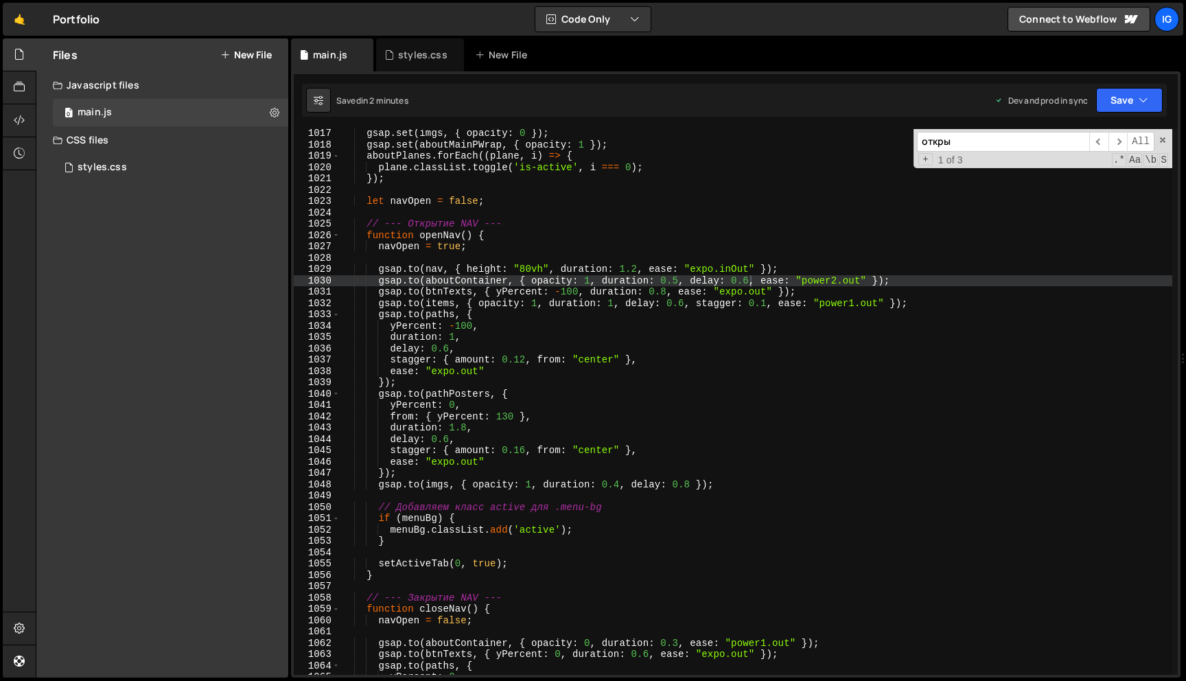
scroll to position [0, 7]
click at [449, 351] on div "gsap . set ( imgs , { opacity : 0 }) ; gsap . set ( aboutMainPWrap , { opacity …" at bounding box center [756, 412] width 832 height 568
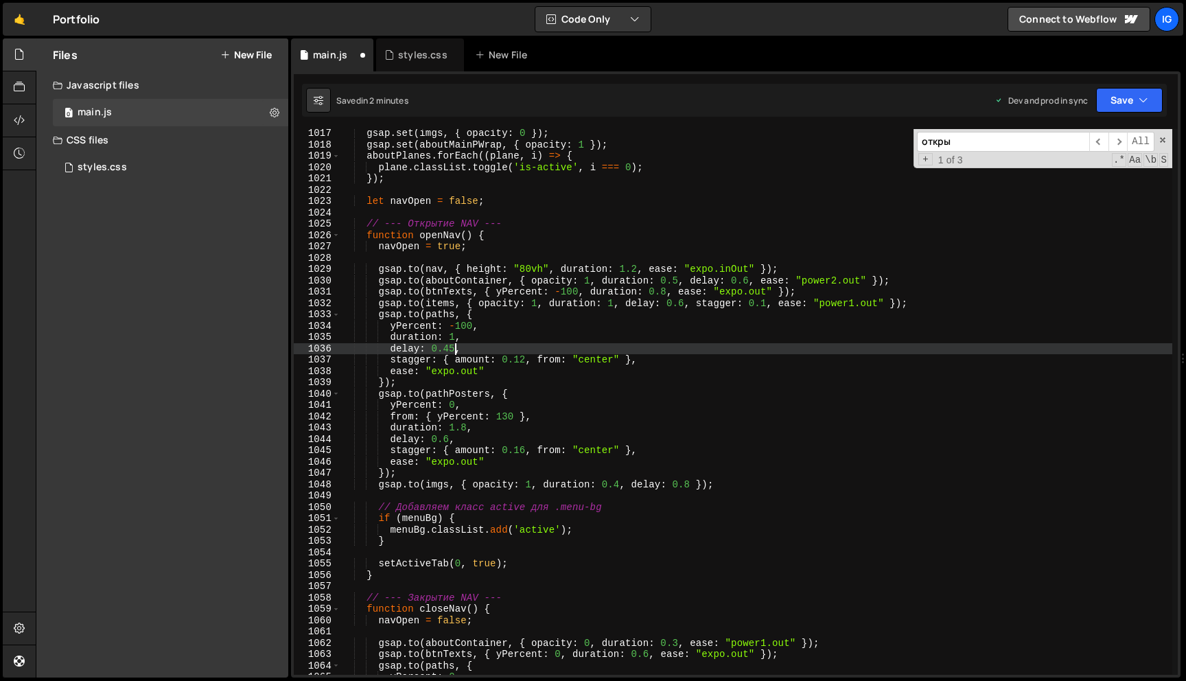
scroll to position [0, 8]
click at [449, 438] on div "gsap . set ( imgs , { opacity : 0 }) ; gsap . set ( aboutMainPWrap , { opacity …" at bounding box center [756, 412] width 832 height 568
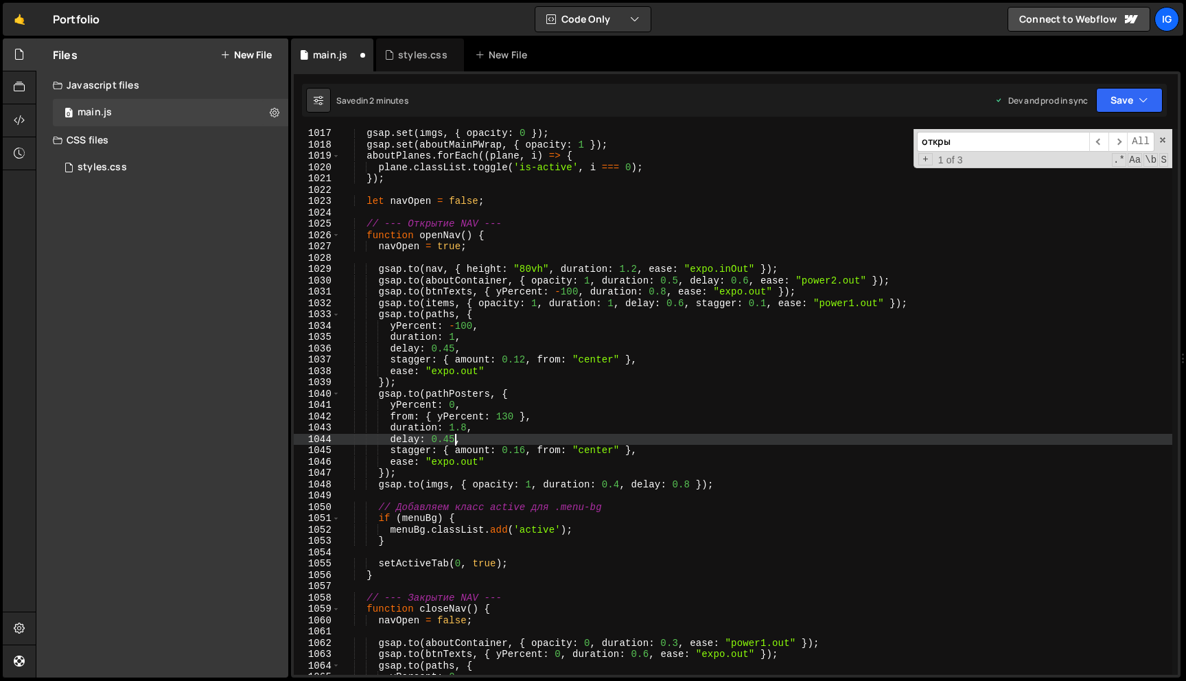
click at [662, 414] on div "gsap . set ( imgs , { opacity : 0 }) ; gsap . set ( aboutMainPWrap , { opacity …" at bounding box center [756, 412] width 832 height 568
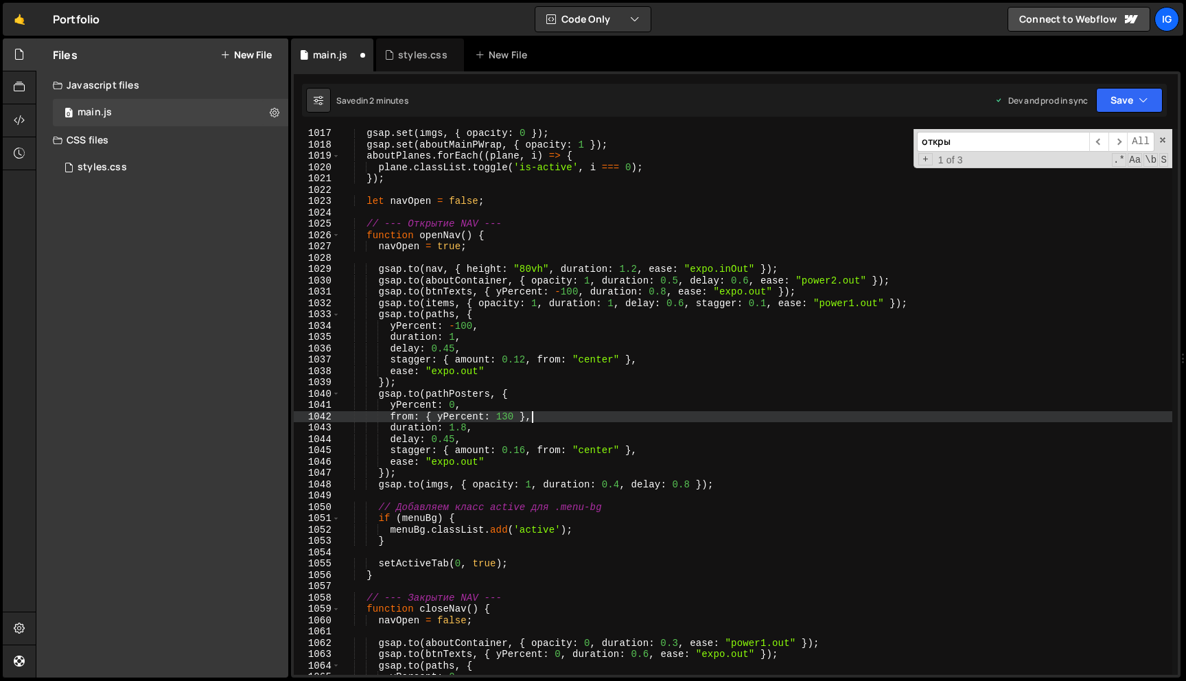
click at [749, 279] on div "gsap . set ( imgs , { opacity : 0 }) ; gsap . set ( aboutMainPWrap , { opacity …" at bounding box center [756, 412] width 832 height 568
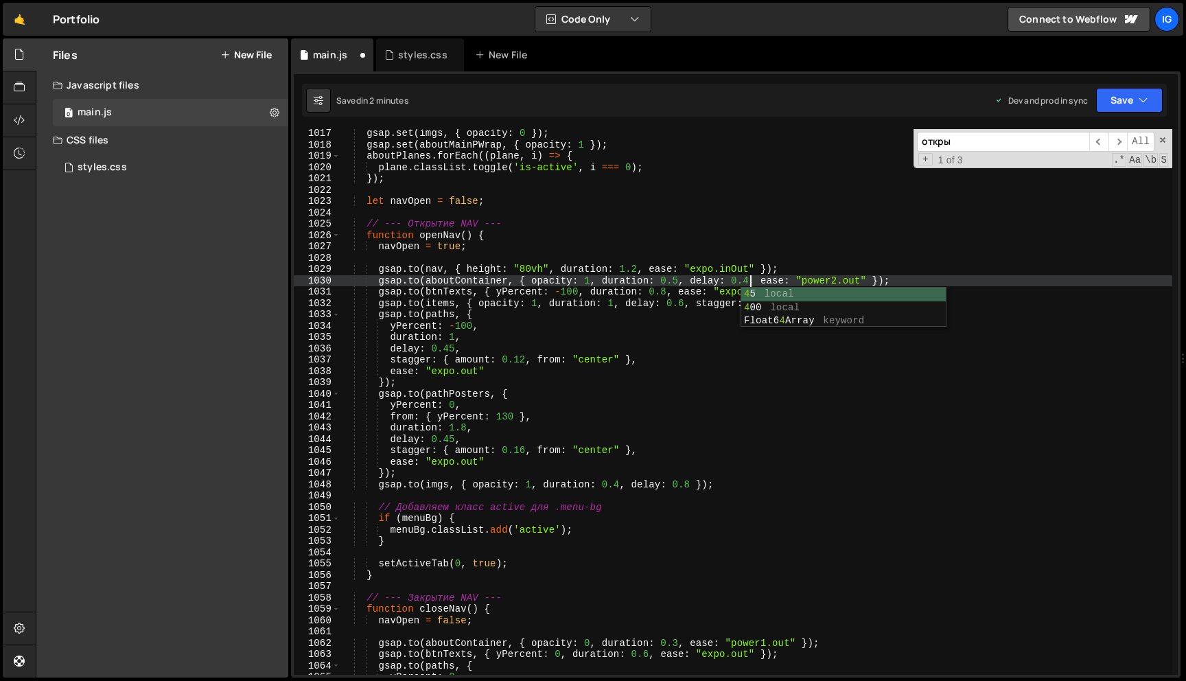
scroll to position [0, 28]
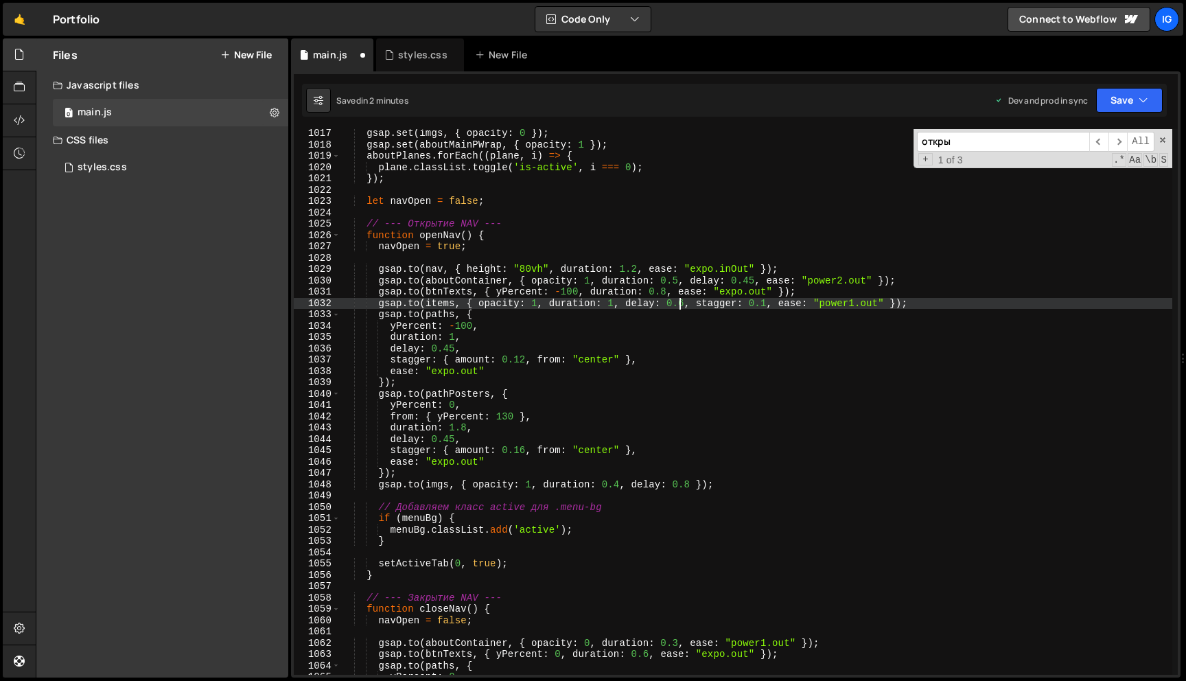
click at [680, 304] on div "gsap . set ( imgs , { opacity : 0 }) ; gsap . set ( aboutMainPWrap , { opacity …" at bounding box center [756, 412] width 832 height 568
click at [682, 304] on div "gsap . set ( imgs , { opacity : 0 }) ; gsap . set ( aboutMainPWrap , { opacity …" at bounding box center [756, 412] width 832 height 568
click at [1127, 95] on button "Save" at bounding box center [1129, 100] width 67 height 25
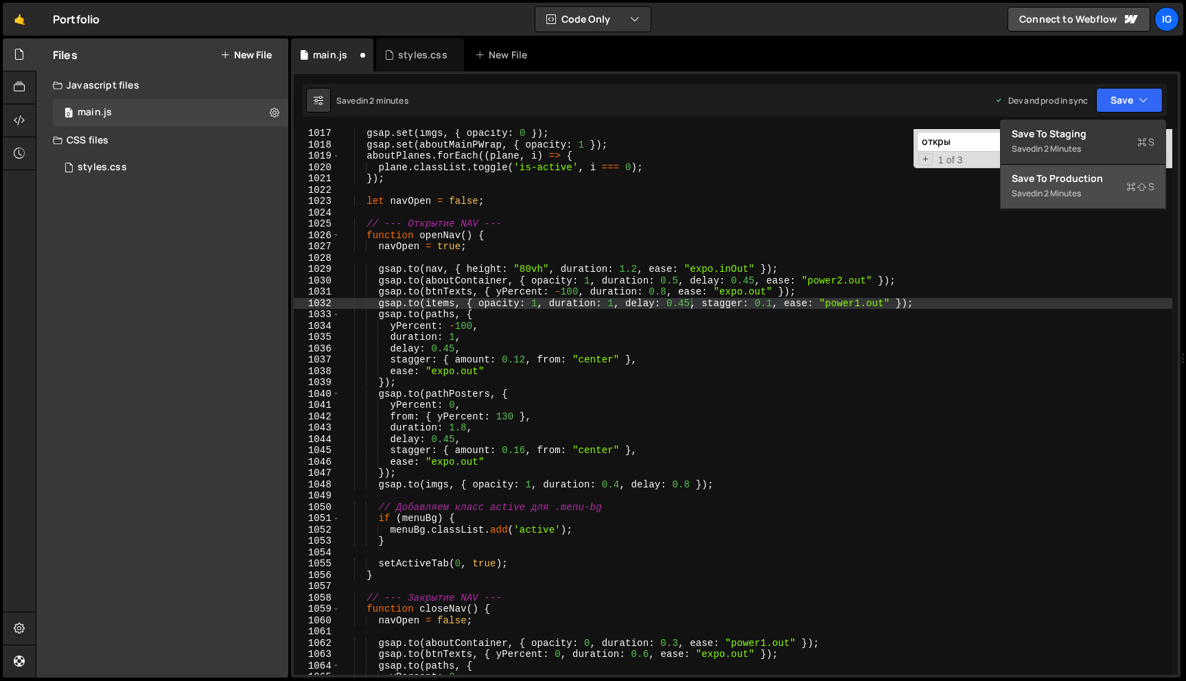
click at [1076, 178] on div "Save to Production S" at bounding box center [1083, 179] width 143 height 14
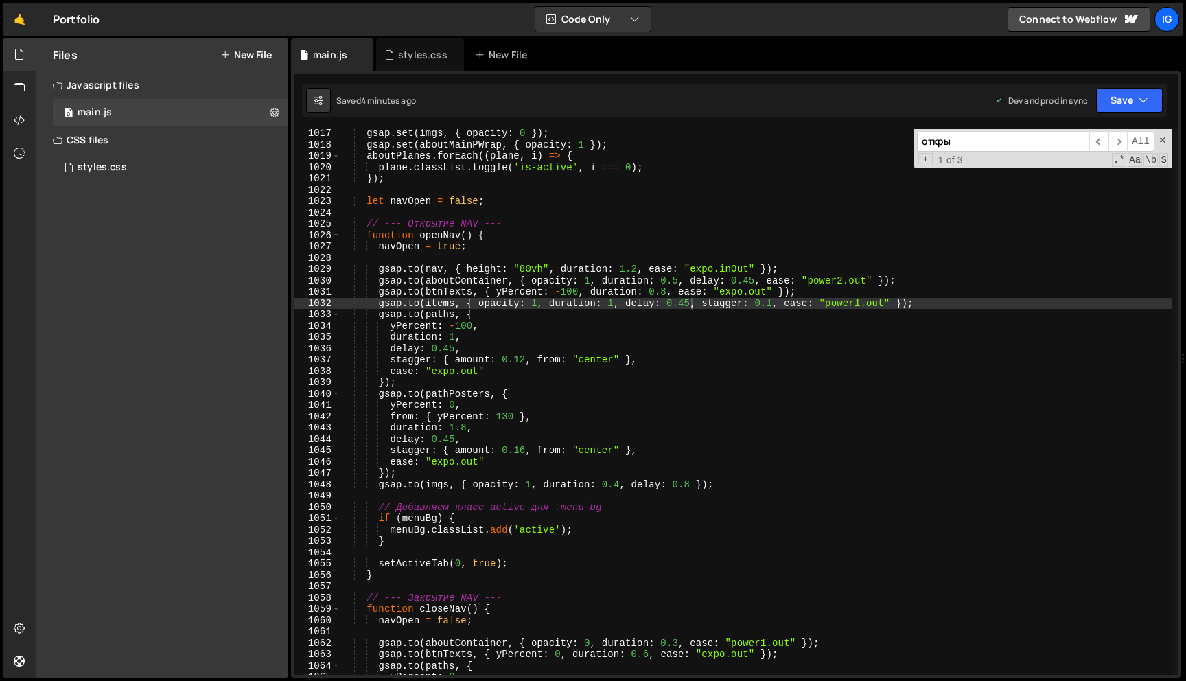
click at [619, 456] on div "gsap . set ( imgs , { opacity : 0 }) ; gsap . set ( aboutMainPWrap , { opacity …" at bounding box center [756, 412] width 832 height 568
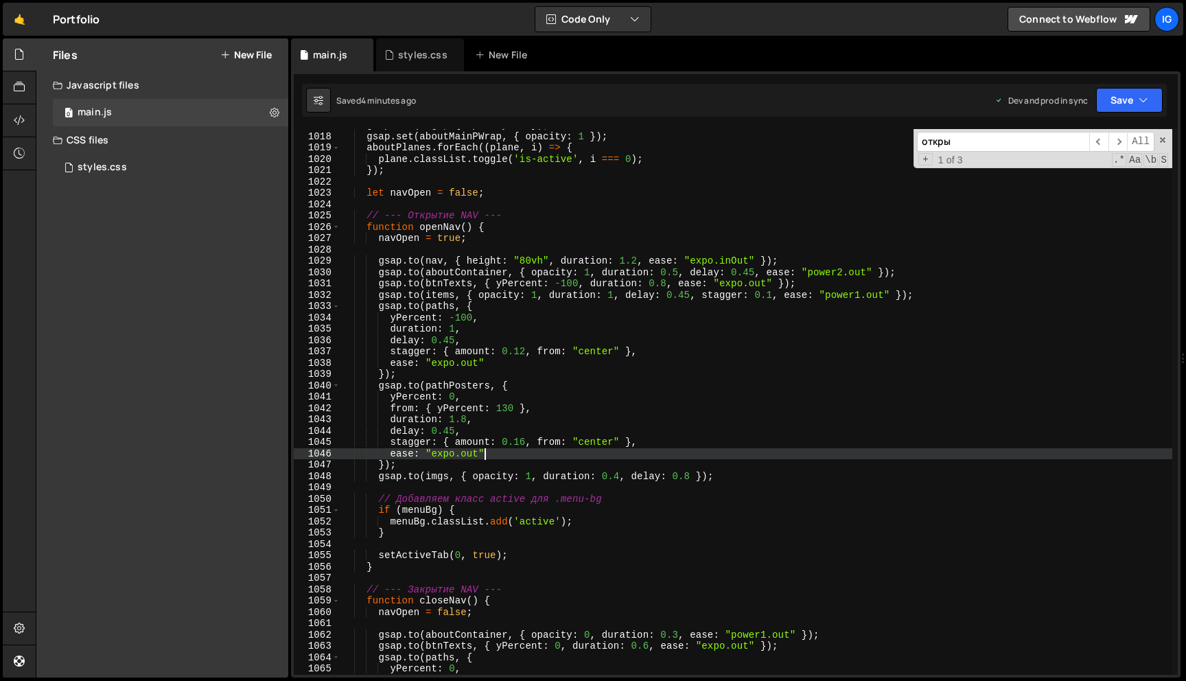
scroll to position [11516, 0]
click at [527, 438] on div "gsap . set ( imgs , { opacity : 0 }) ; gsap . set ( aboutMainPWrap , { opacity …" at bounding box center [756, 403] width 832 height 568
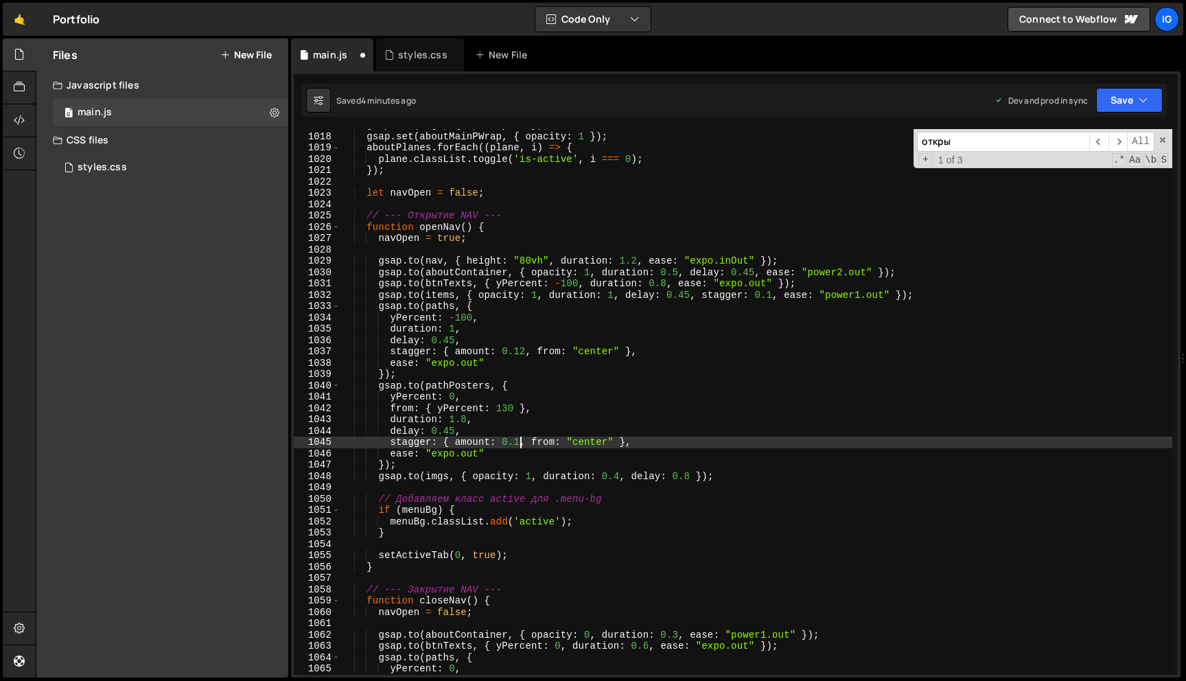
scroll to position [0, 12]
click at [643, 432] on div "gsap . set ( imgs , { opacity : 0 }) ; gsap . set ( aboutMainPWrap , { opacity …" at bounding box center [756, 403] width 832 height 568
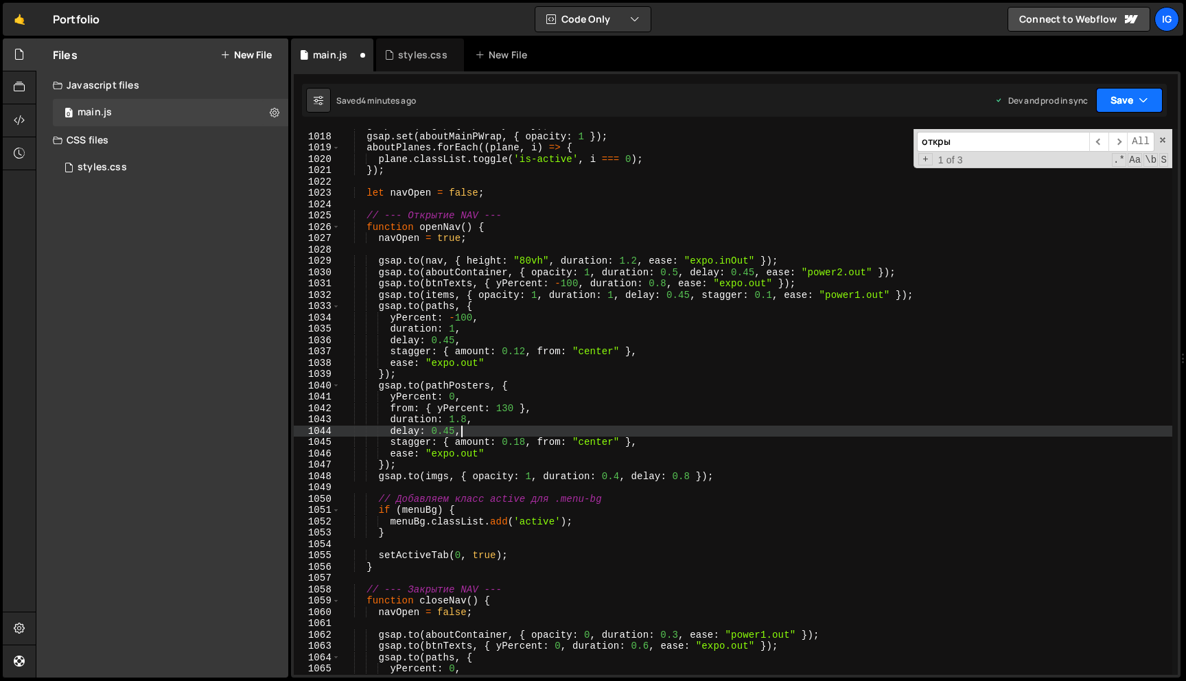
type textarea "delay: 0.45,"
click at [1128, 93] on button "Save" at bounding box center [1129, 100] width 67 height 25
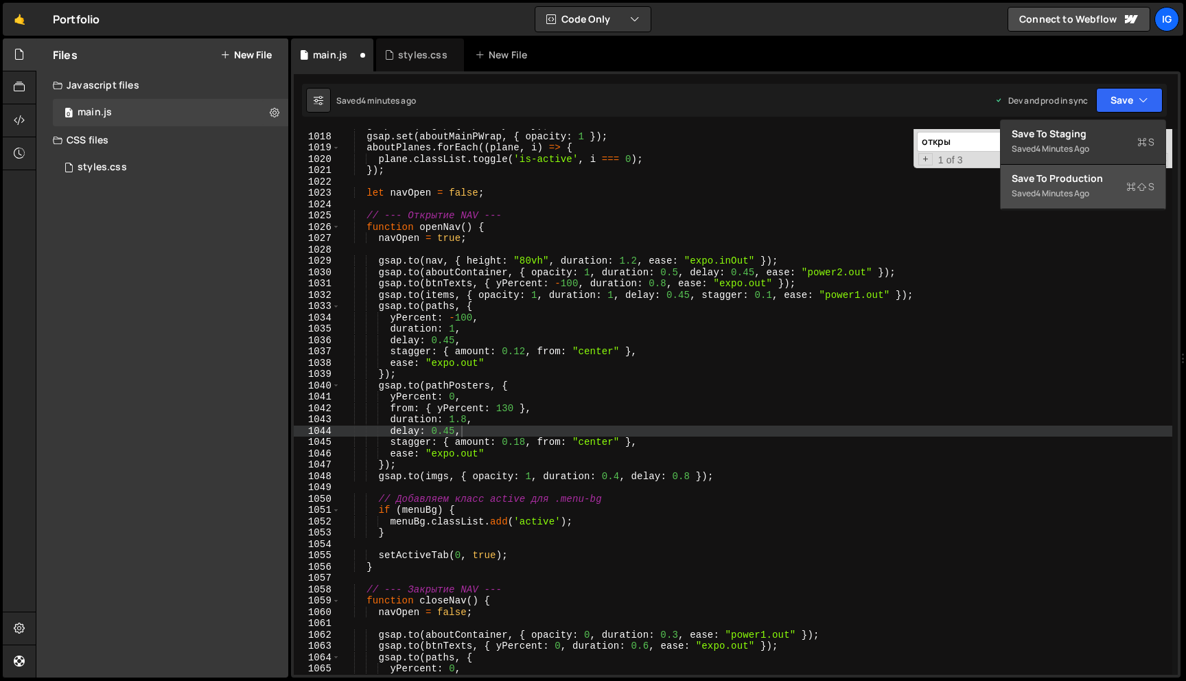
click at [1105, 178] on div "Save to Production S" at bounding box center [1083, 179] width 143 height 14
